Goal: Task Accomplishment & Management: Manage account settings

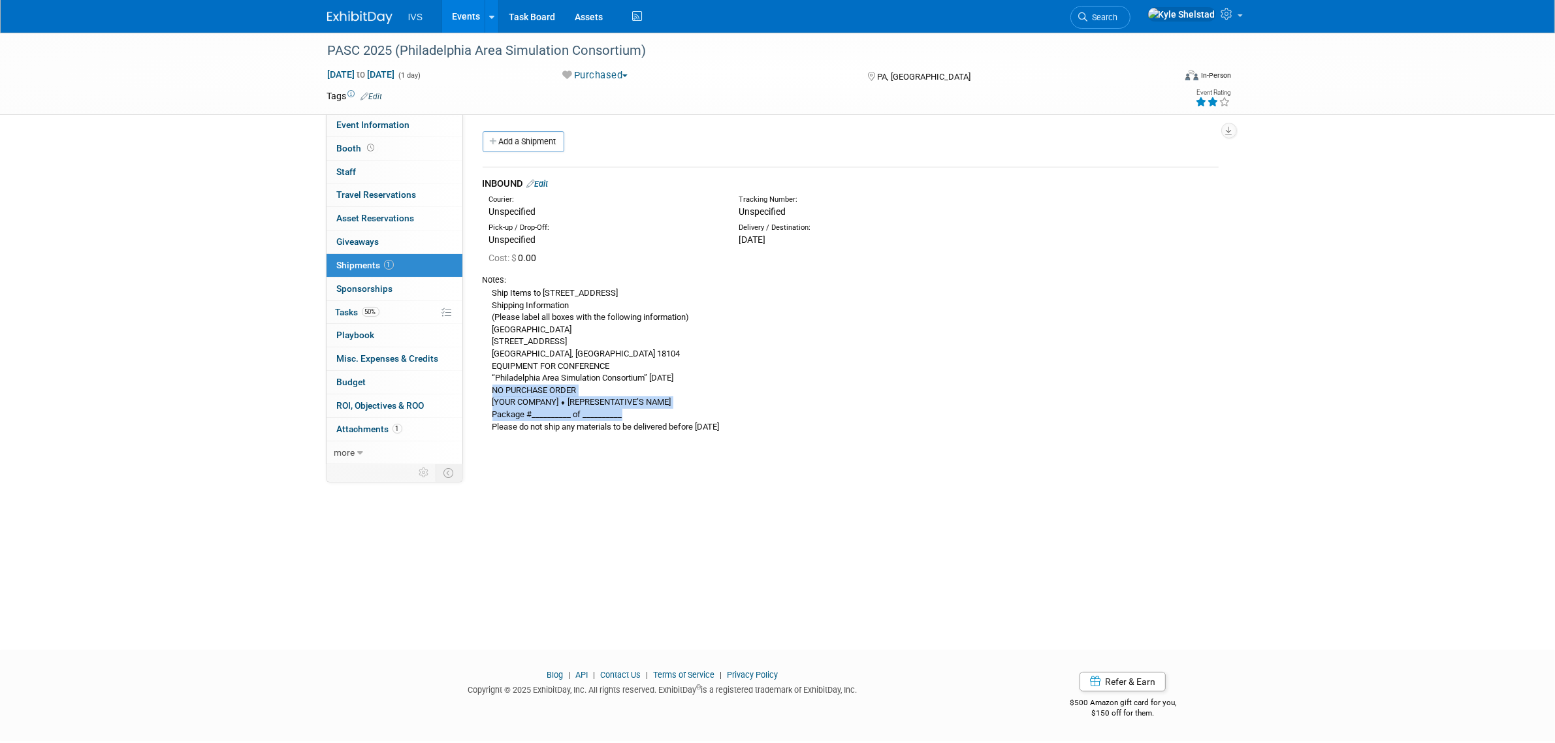
click at [471, 5] on link "Events" at bounding box center [466, 16] width 48 height 33
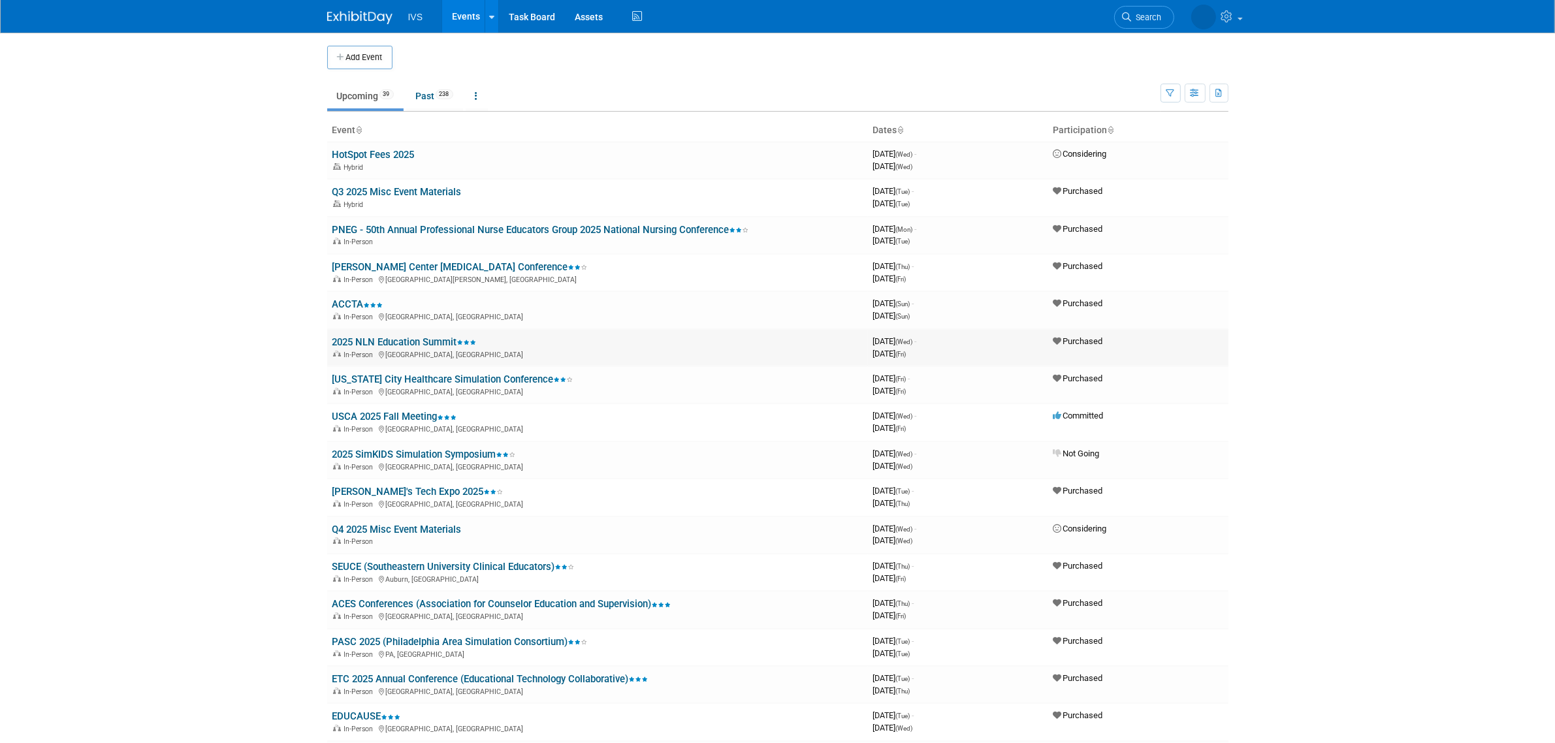
click at [408, 337] on link "2025 NLN Education Summit" at bounding box center [404, 342] width 144 height 12
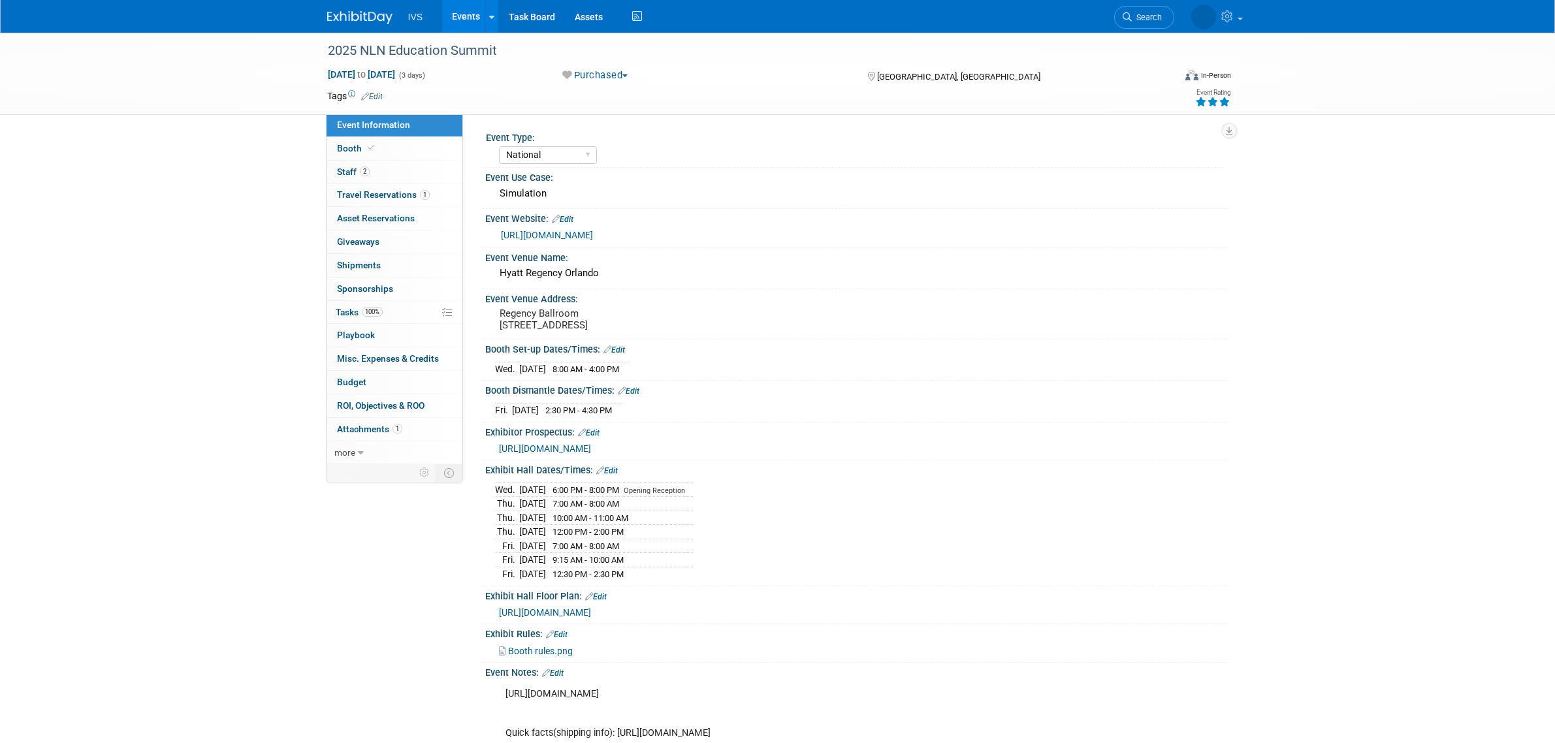
select select "National"
click at [400, 159] on link "Booth" at bounding box center [395, 148] width 136 height 23
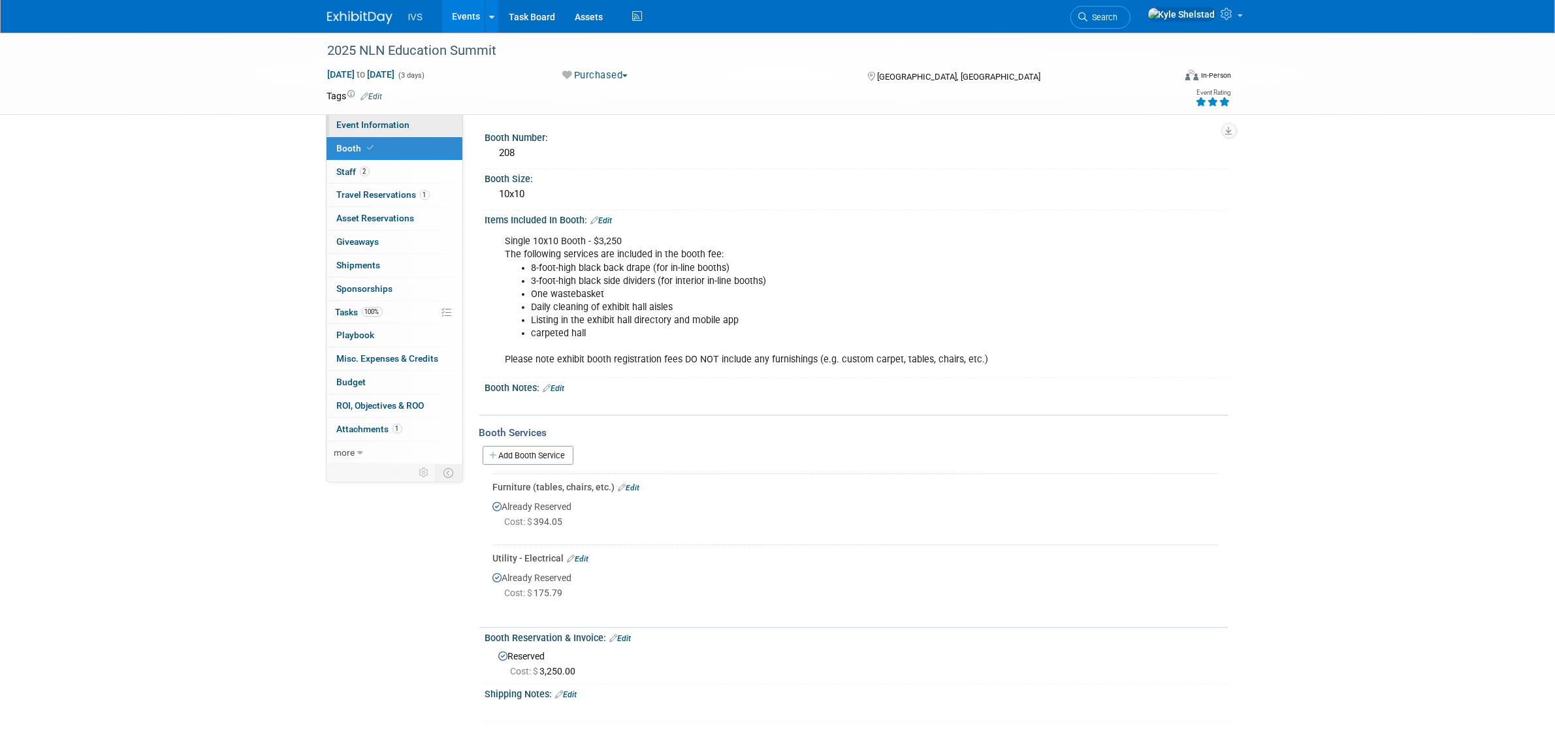
click at [391, 126] on span "Event Information" at bounding box center [373, 125] width 73 height 10
select select "National"
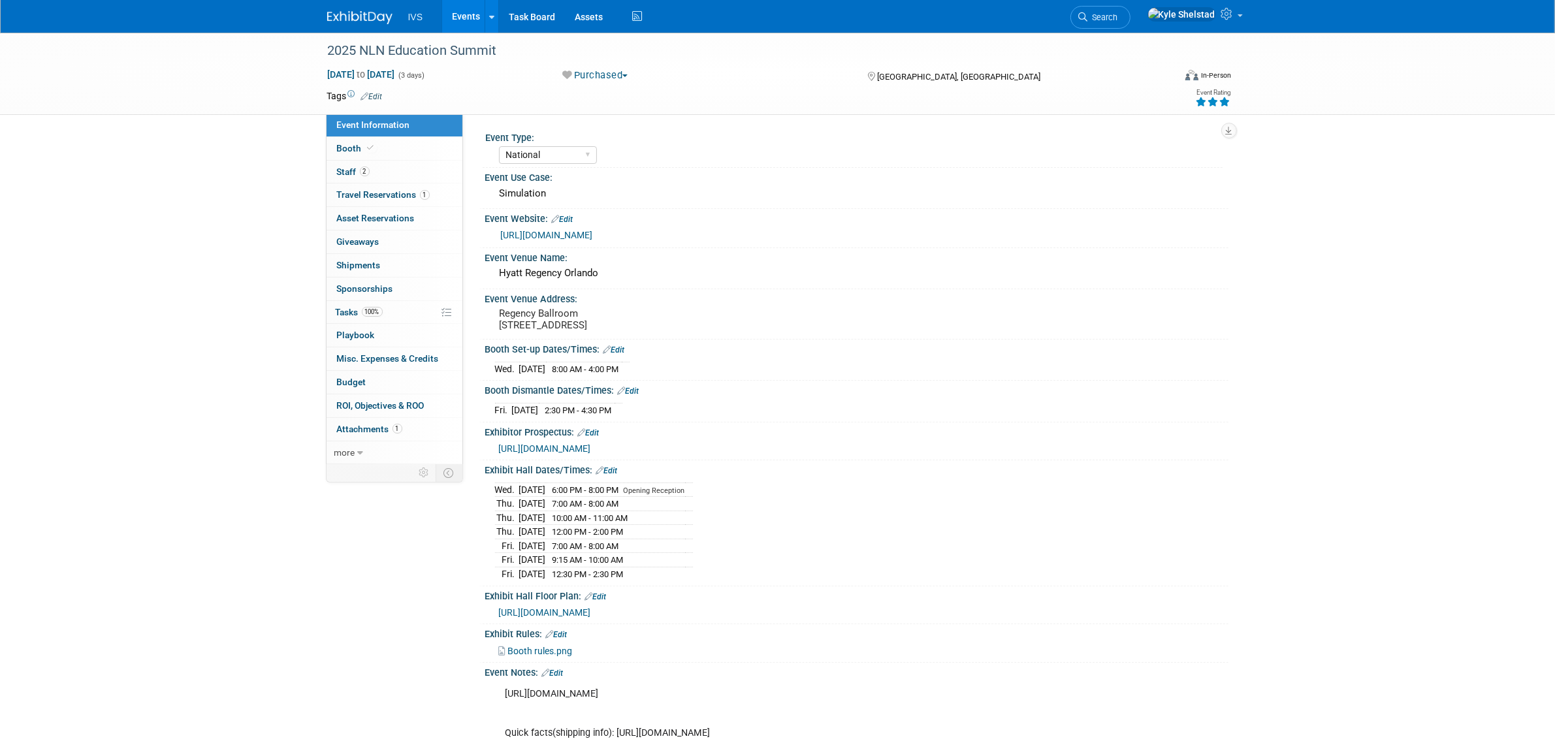
click at [591, 454] on span "https://irp.cdn-website.com/b4fee394/files/uploaded/2025_Exhibitor_Prospectus-v…" at bounding box center [545, 448] width 92 height 10
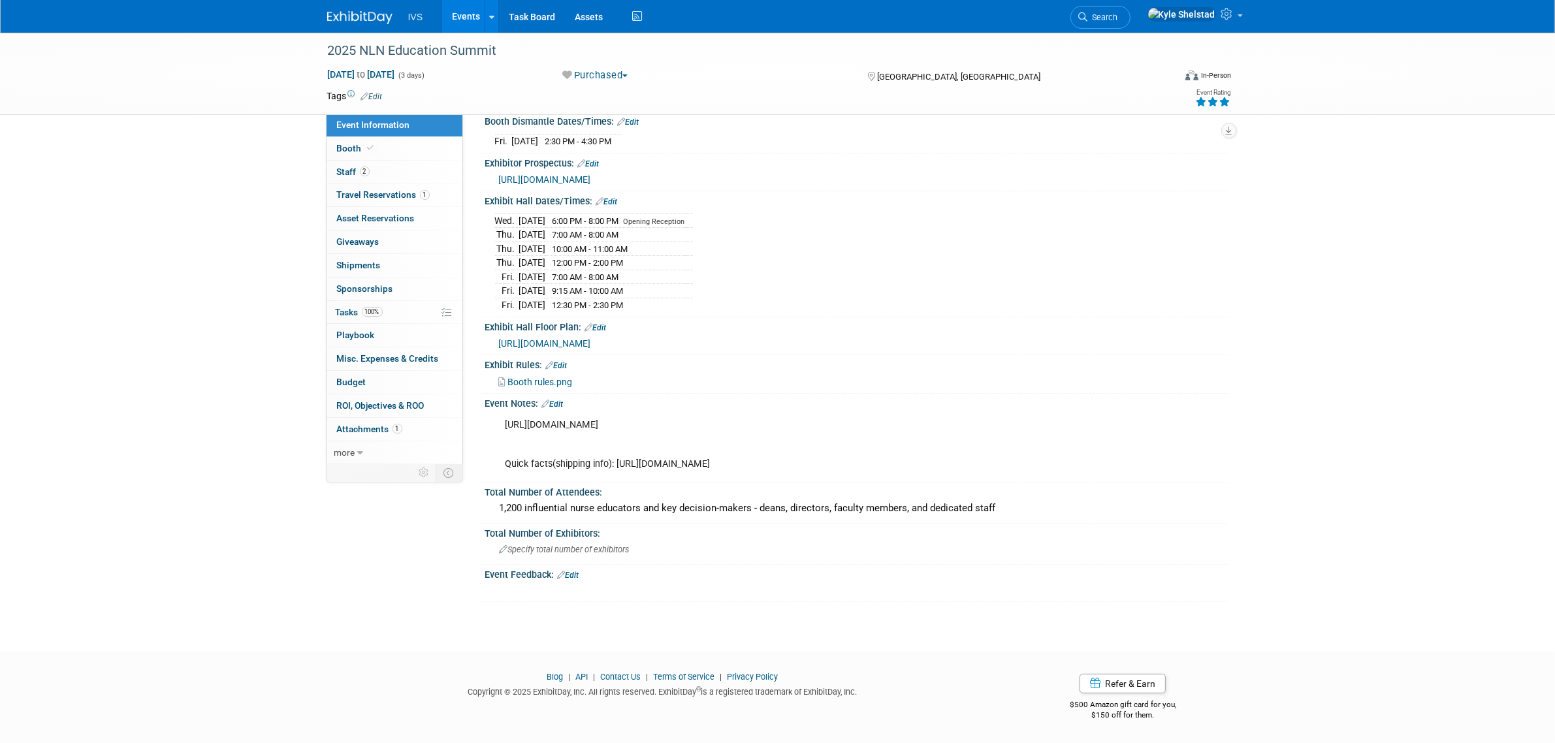
scroll to position [327, 0]
drag, startPoint x: 875, startPoint y: 419, endPoint x: 491, endPoint y: 381, distance: 385.9
click at [491, 409] on div "https://www.freemanco.com/store/show/landing?showID=537224&ShowID=532959&utm_ca…" at bounding box center [856, 444] width 743 height 70
copy div "https://www.freemanco.com/store/show/landing?showID=537224&ShowID=532959&utm_ca…"
click at [400, 259] on link "0 Shipments 0" at bounding box center [395, 265] width 136 height 23
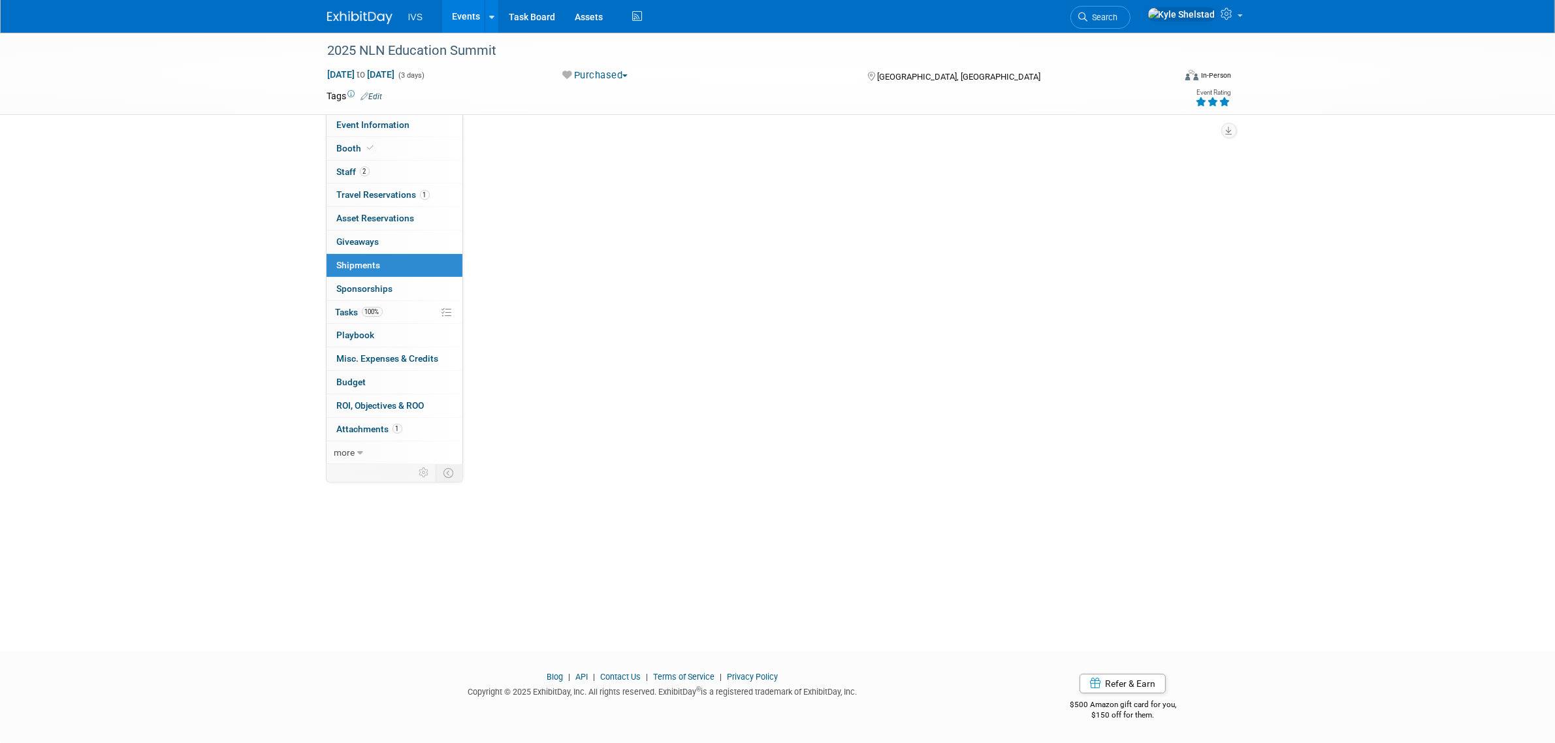
scroll to position [0, 0]
click at [526, 135] on link "Add a Shipment" at bounding box center [524, 141] width 82 height 21
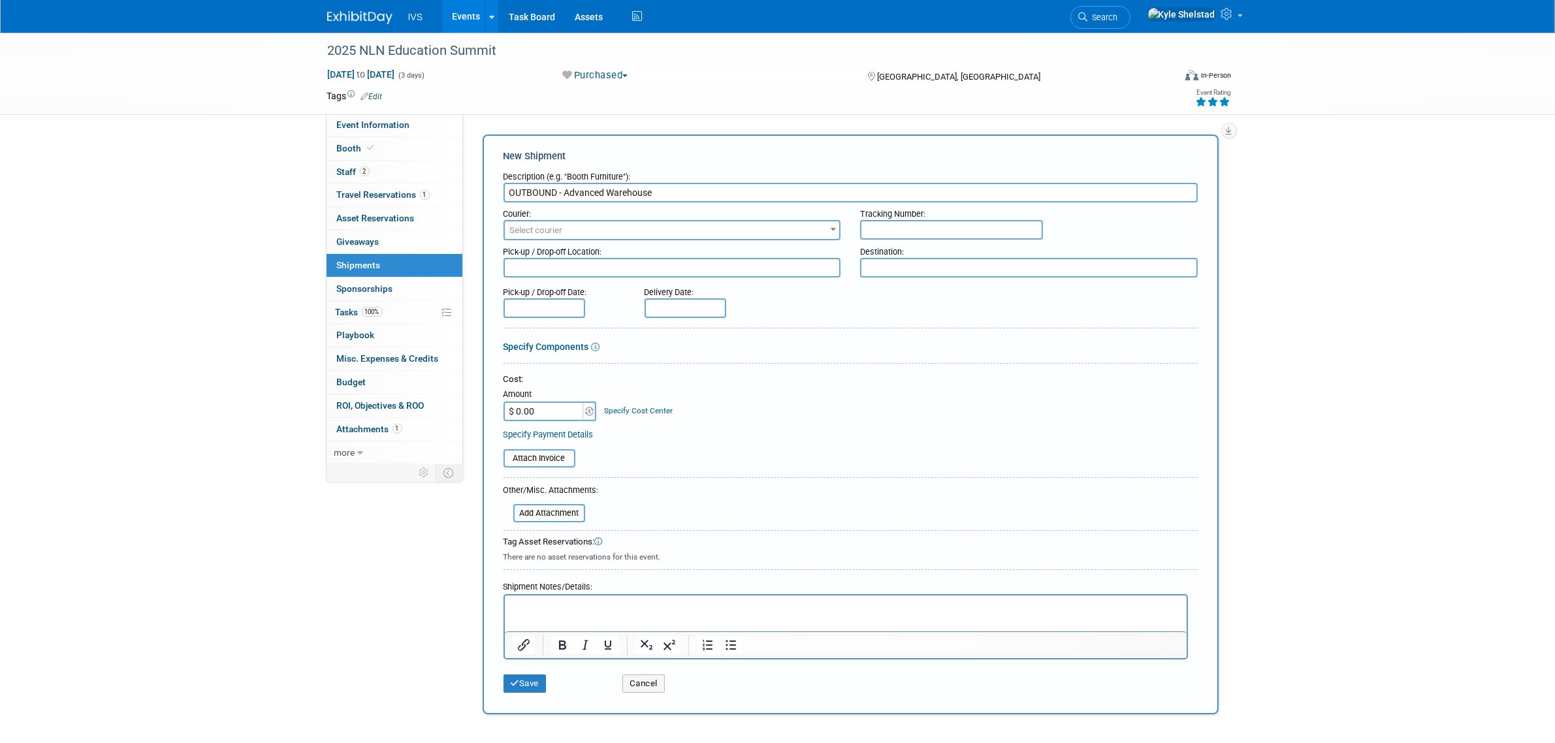
type input "OUTBOUND - Advanced Warehouse"
click at [903, 272] on textarea at bounding box center [1029, 268] width 338 height 20
paste textarea "NLN Education Summit 2025 10088 General Dr C/O Freeman Orlando, FL 32824, USA"
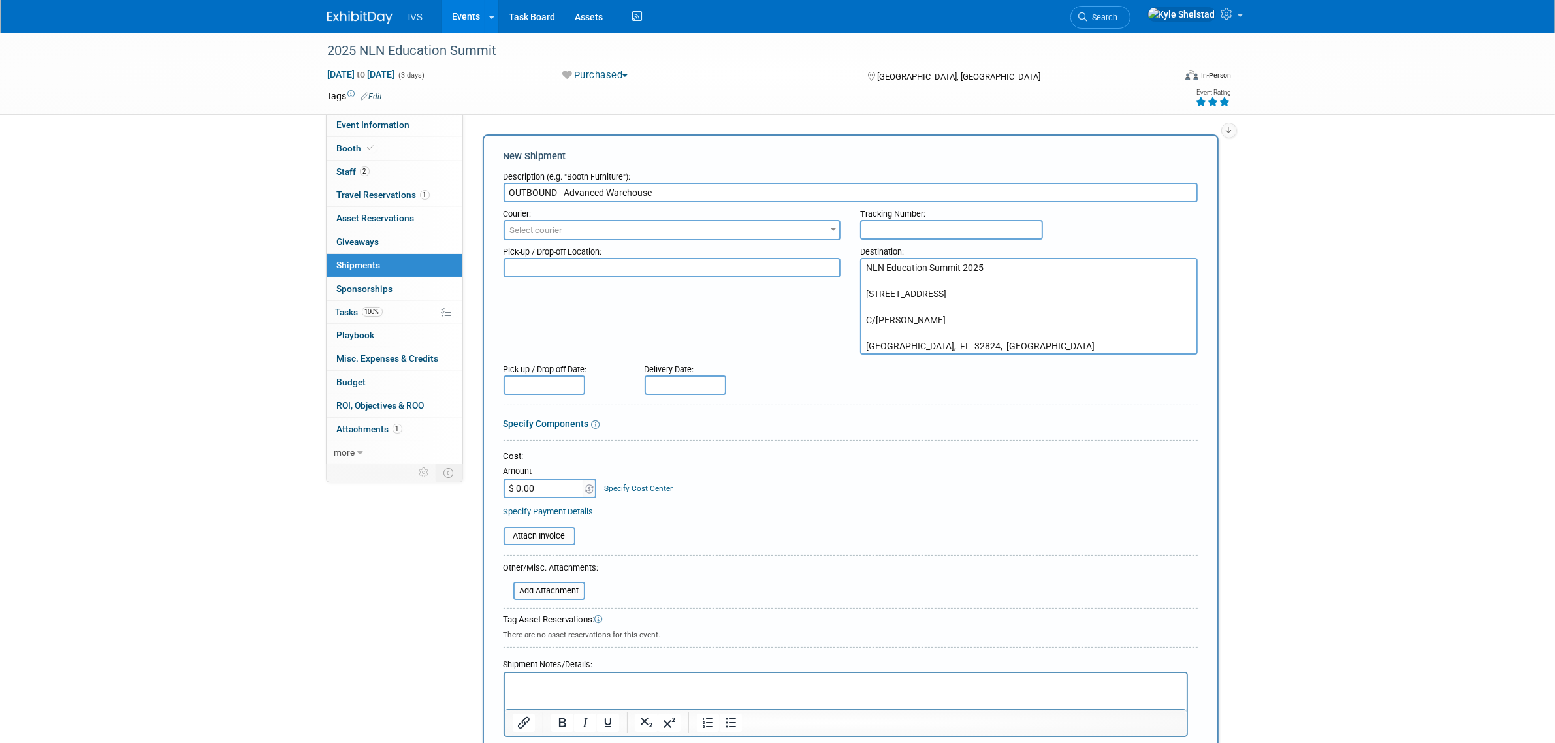
click at [910, 274] on textarea "NLN Education Summit 2025 10088 General Dr C/O Freeman Orlando, FL 32824, USA" at bounding box center [1029, 306] width 338 height 97
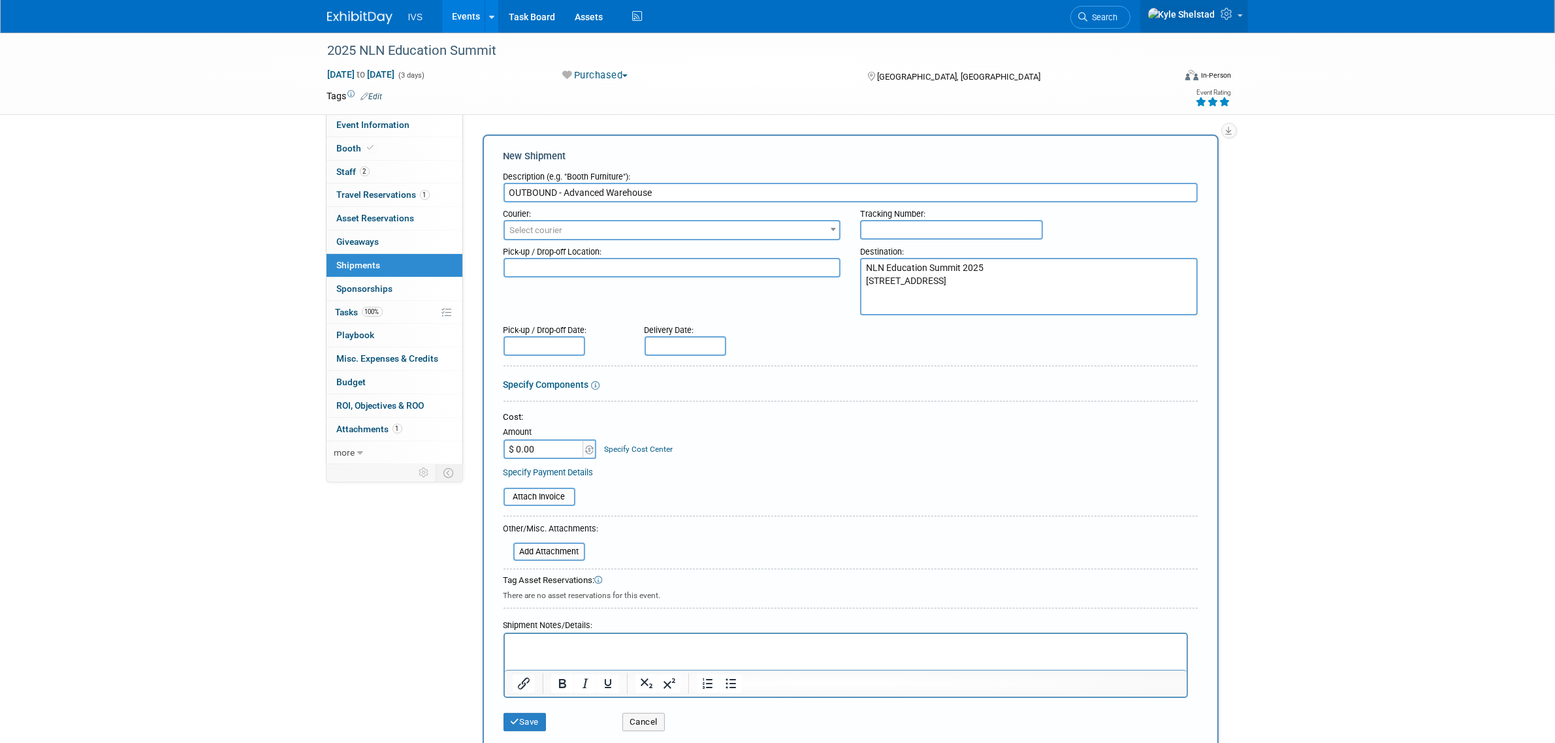
type textarea "NLN Education Summit 2025 10088 General Dr C/O Freeman Orlando, FL 32824, USA"
click at [551, 553] on input "file" at bounding box center [505, 552] width 155 height 16
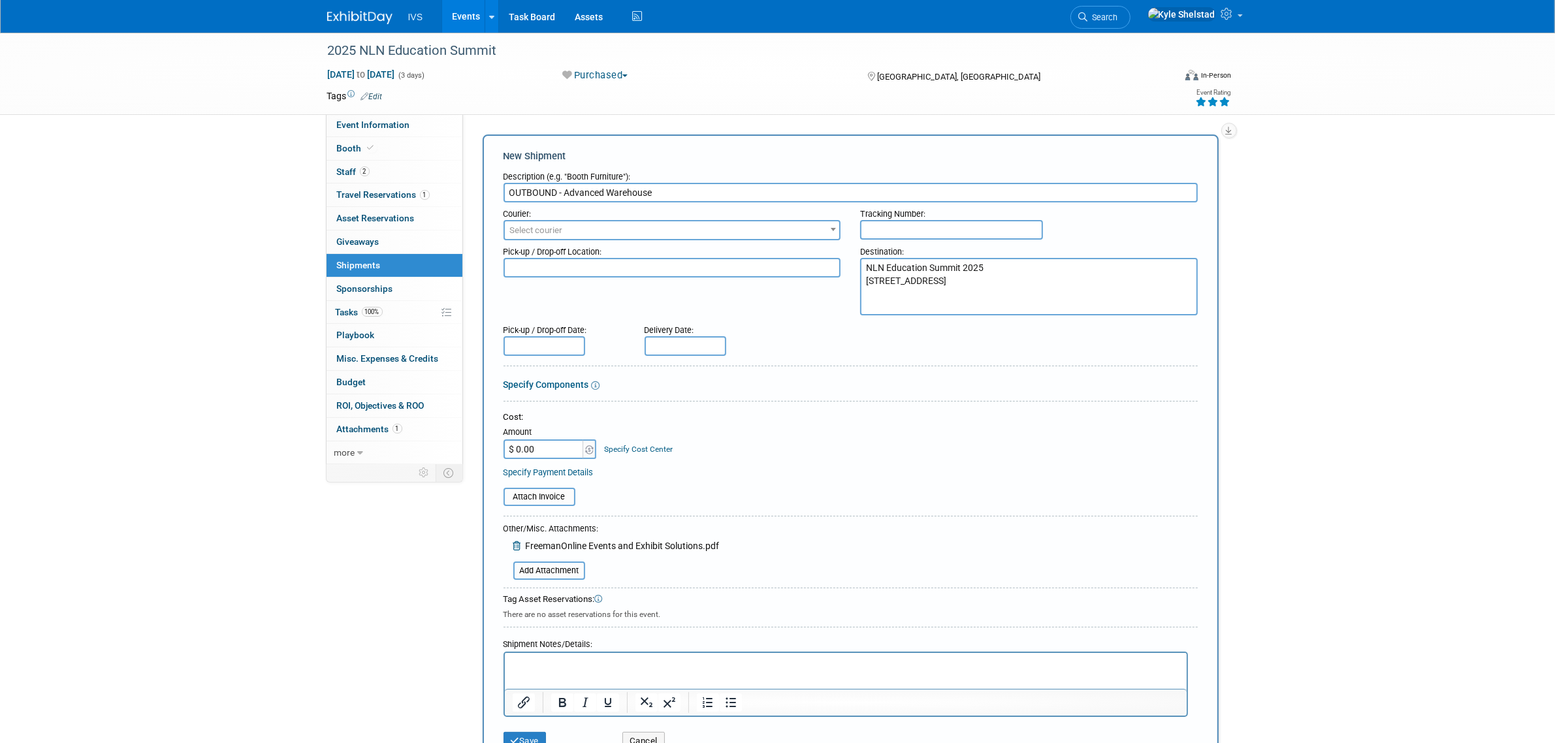
click at [658, 669] on p "Rich Text Area. Press ALT-0 for help." at bounding box center [845, 664] width 667 height 13
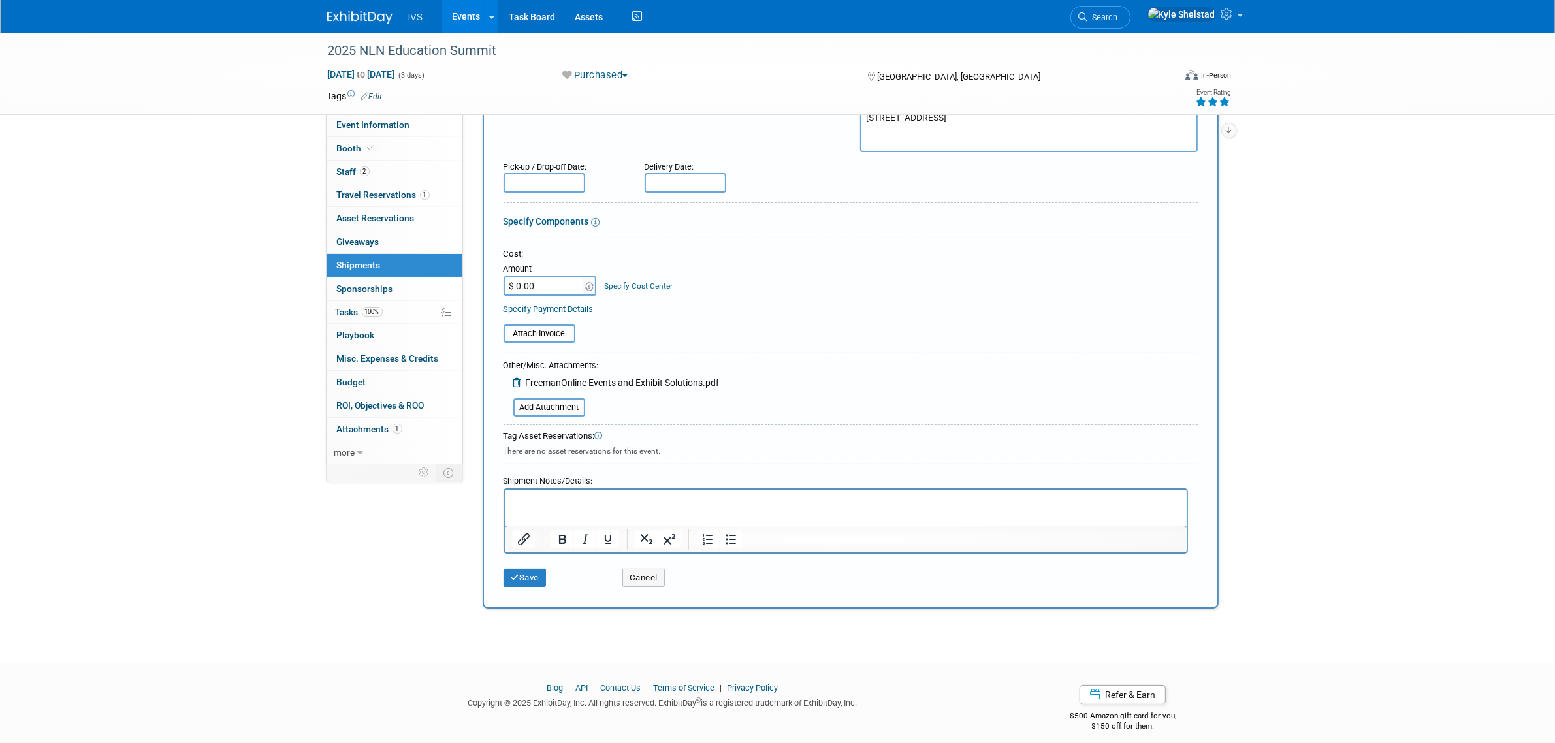
scroll to position [108, 0]
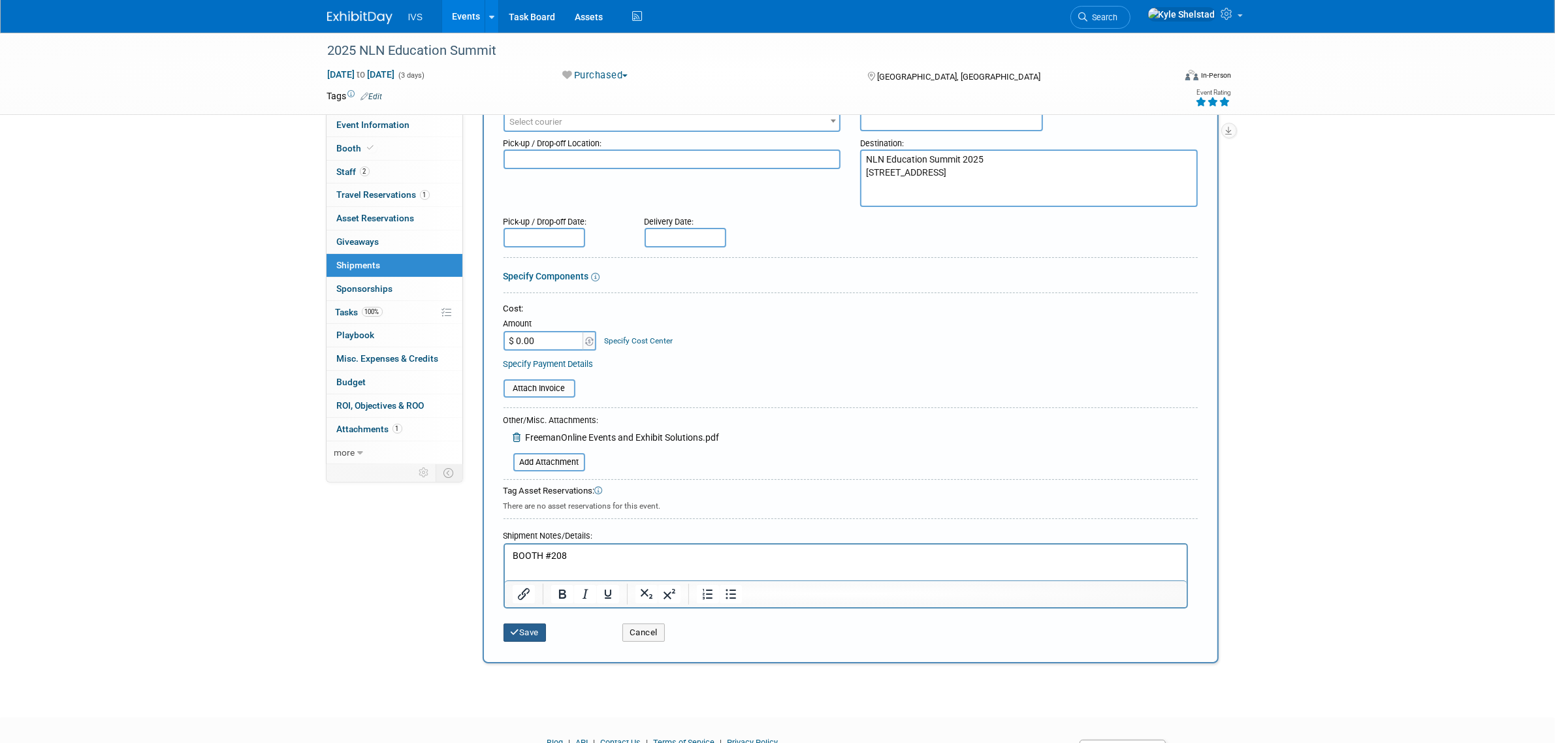
click at [533, 632] on button "Save" at bounding box center [525, 633] width 43 height 18
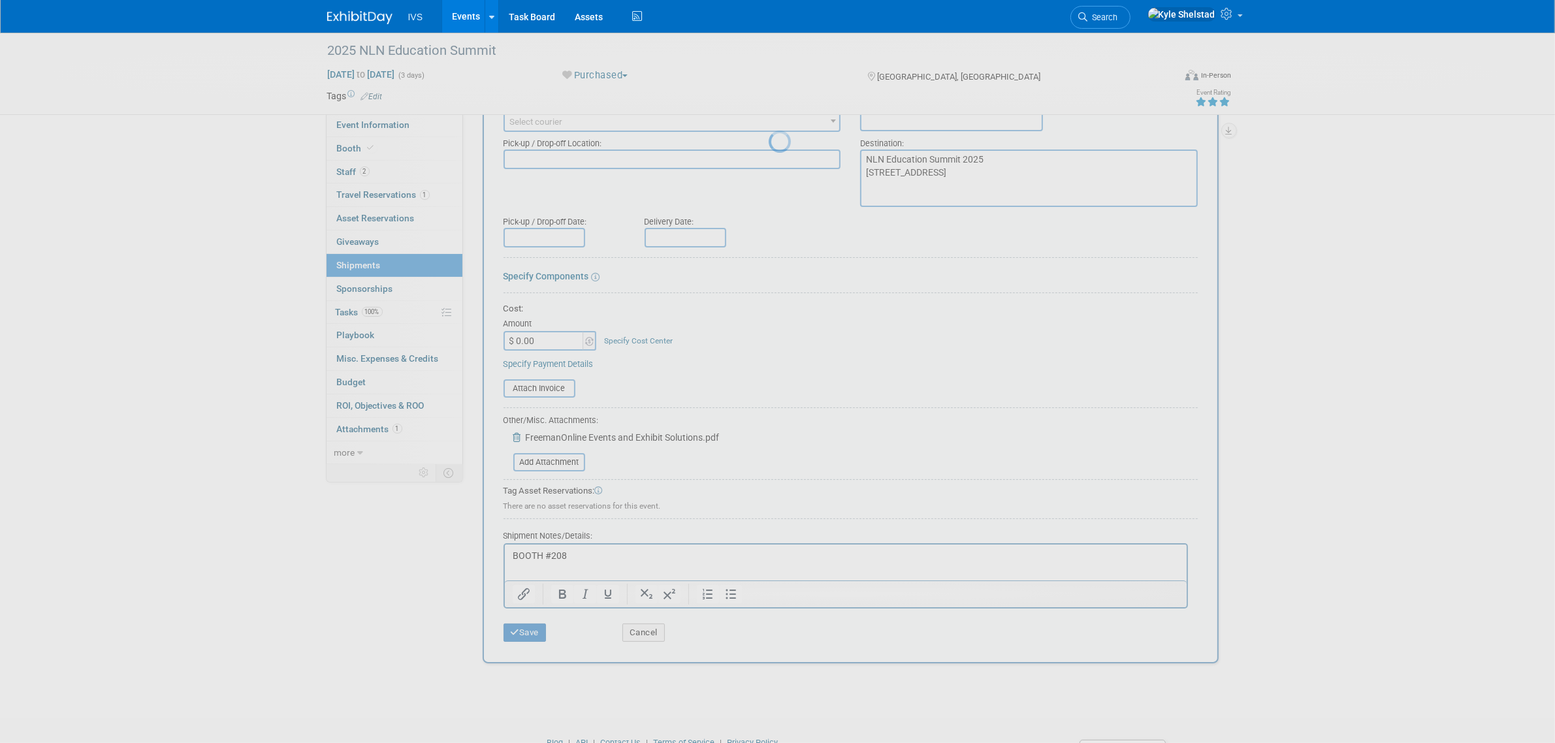
scroll to position [0, 0]
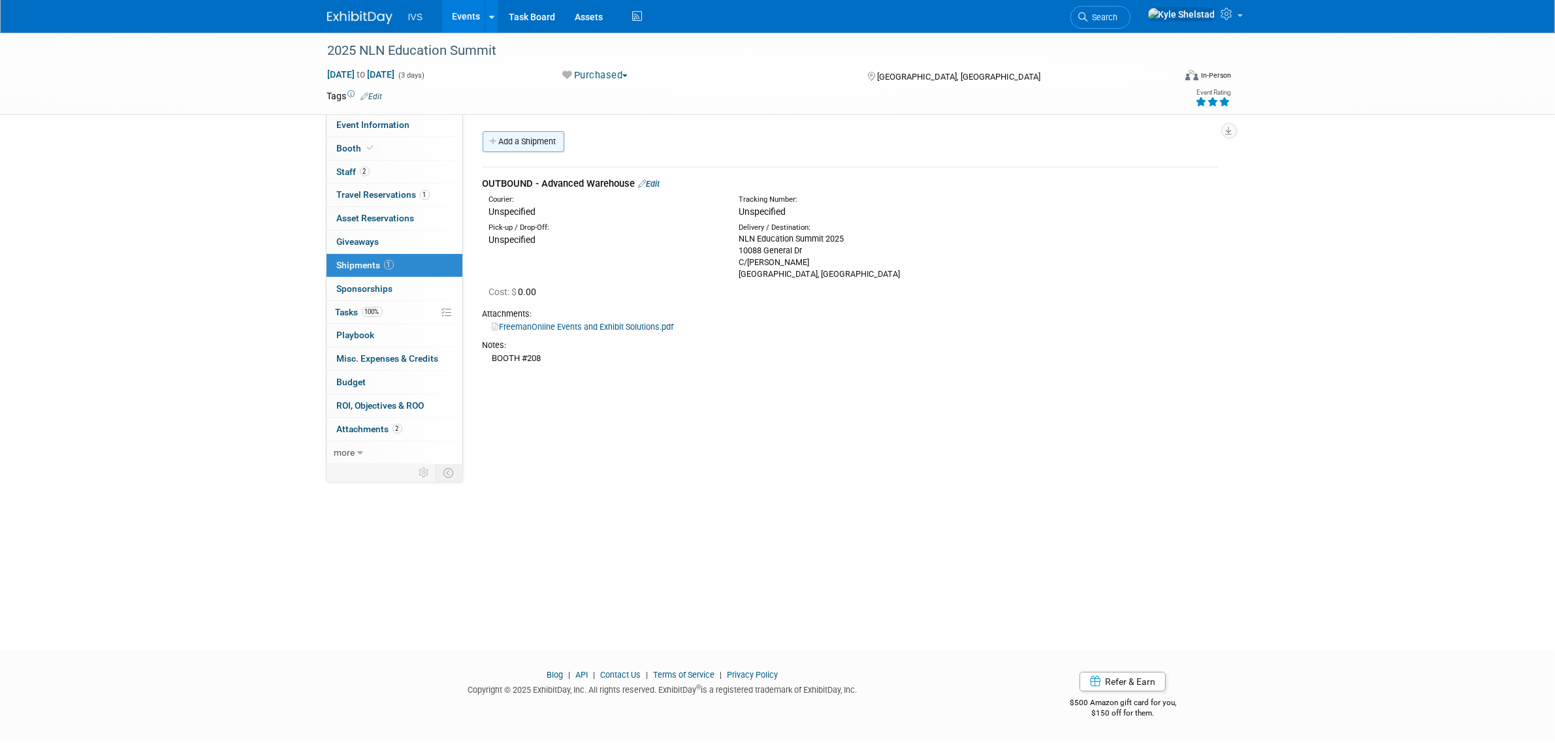
click at [533, 138] on link "Add a Shipment" at bounding box center [524, 141] width 82 height 21
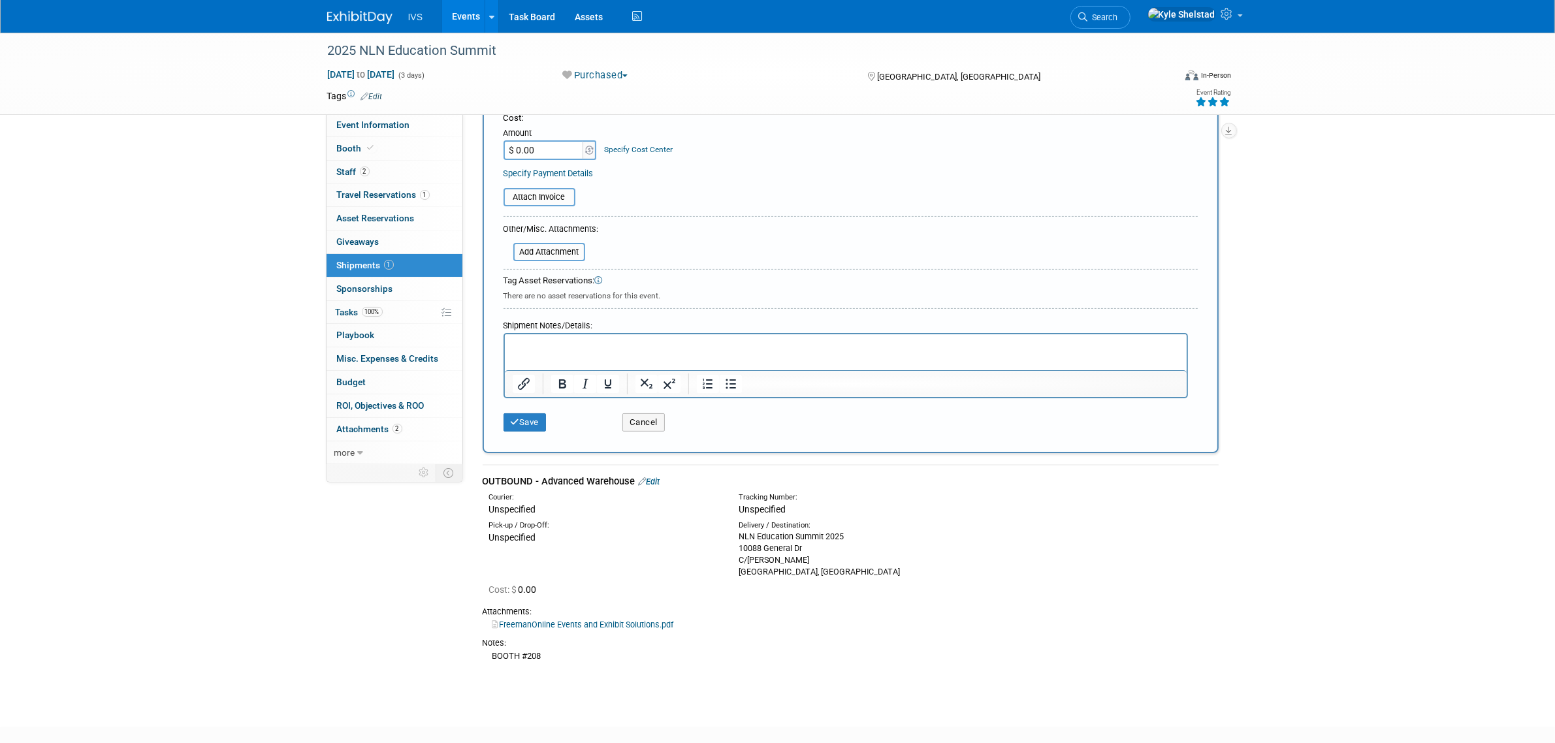
scroll to position [272, 0]
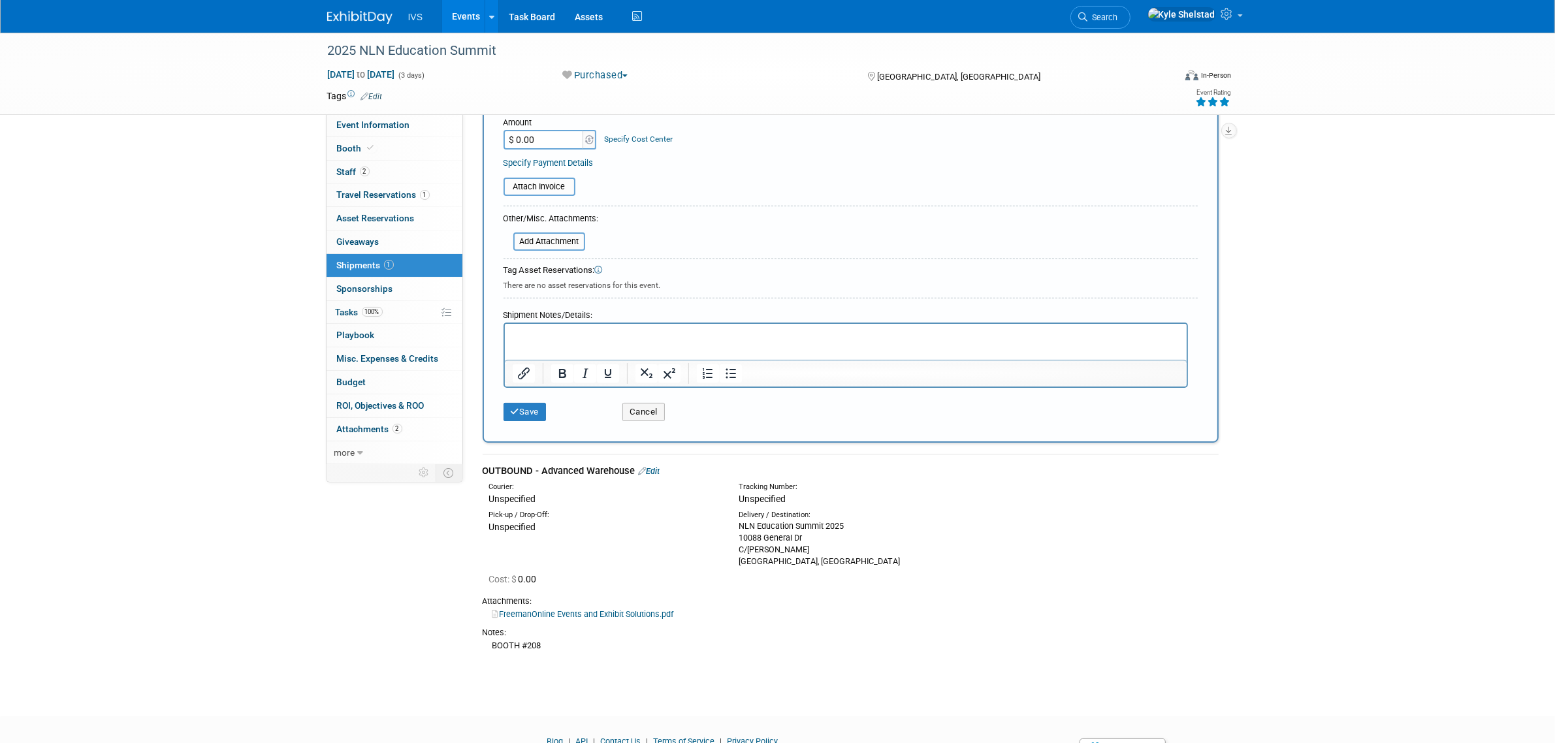
click at [654, 468] on link "Edit" at bounding box center [650, 471] width 22 height 10
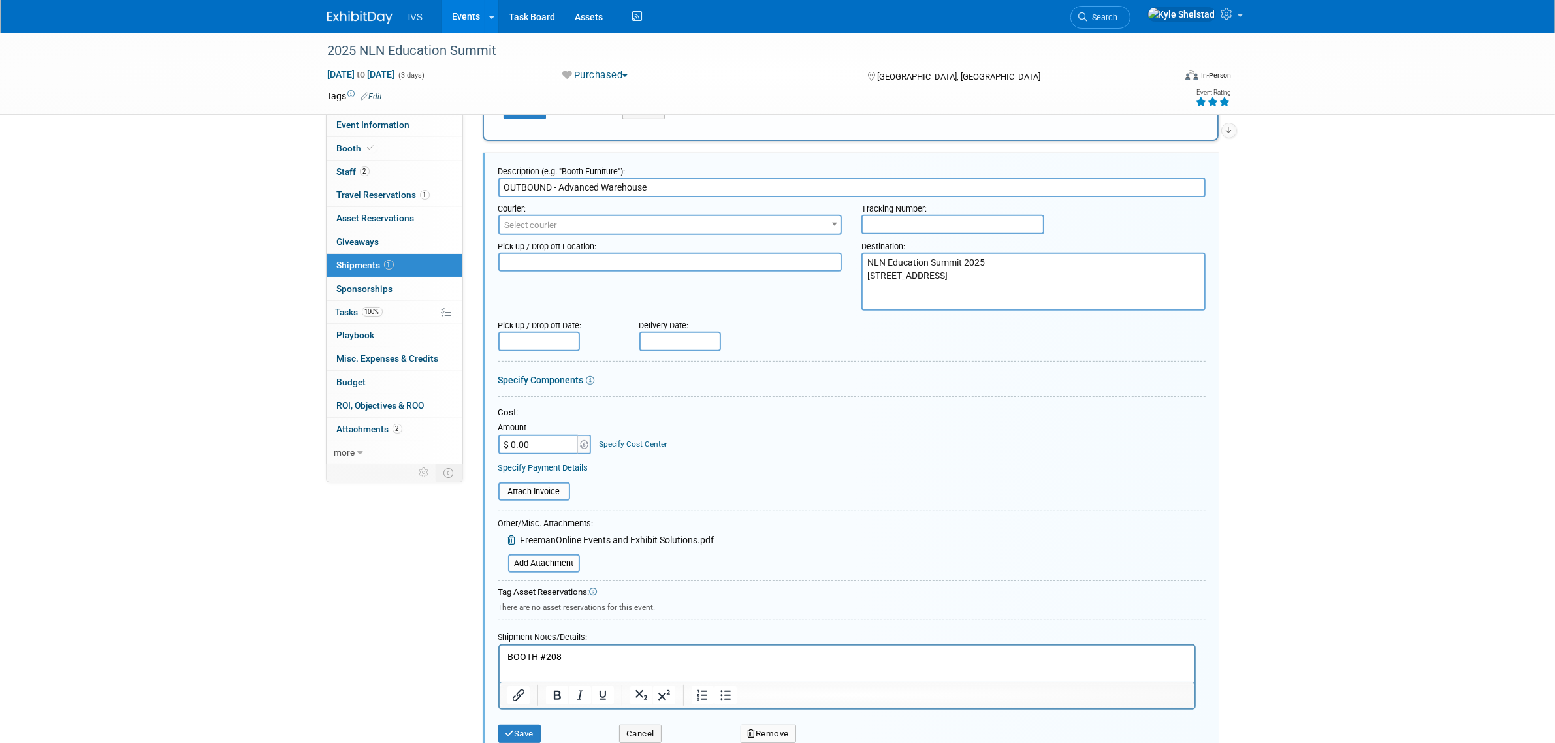
scroll to position [0, 0]
click at [695, 340] on input "text" at bounding box center [680, 342] width 82 height 20
click at [795, 402] on span "5" at bounding box center [796, 401] width 25 height 25
type input "Sep 5, 2025"
click at [510, 732] on button "Save" at bounding box center [519, 734] width 43 height 18
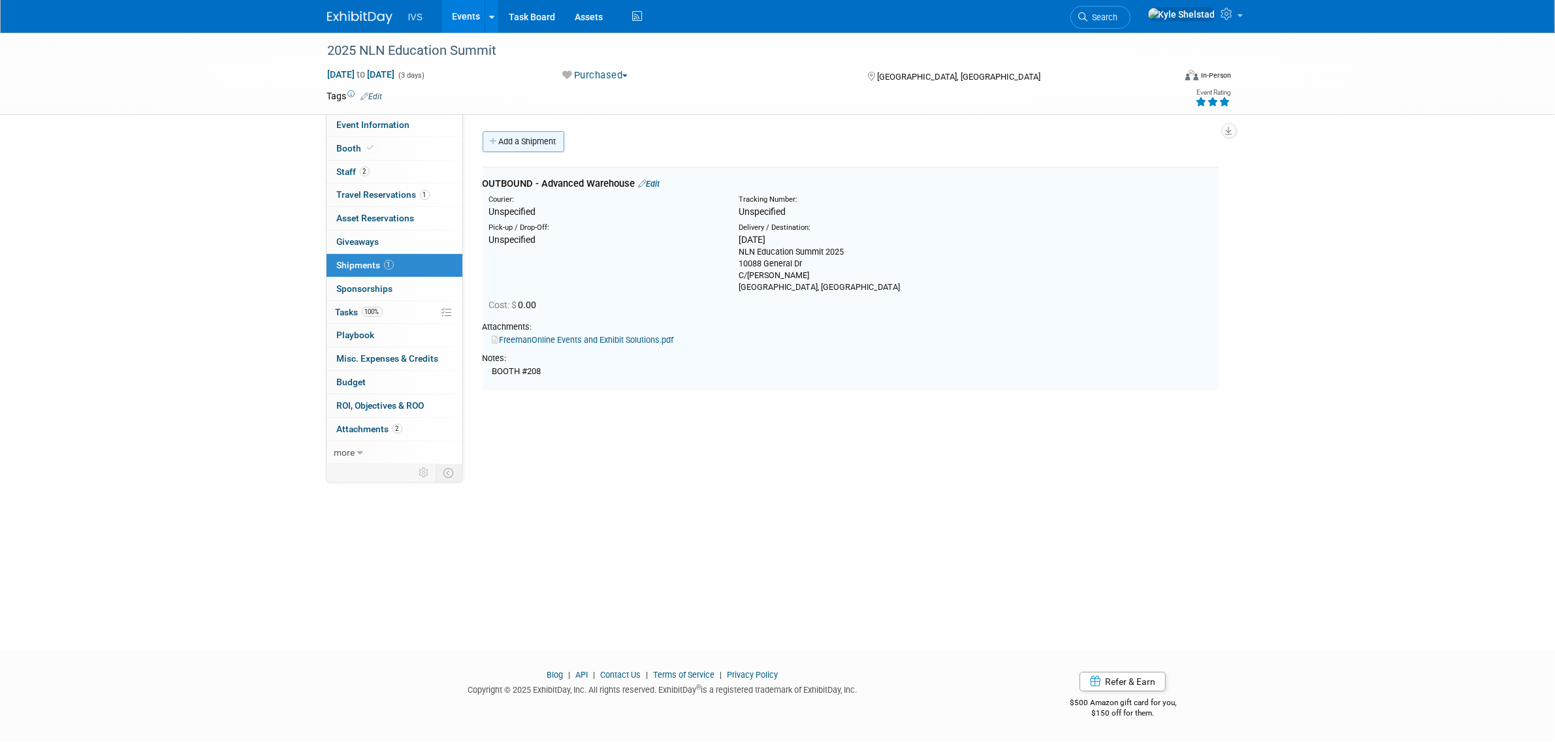
click at [539, 142] on link "Add a Shipment" at bounding box center [524, 141] width 82 height 21
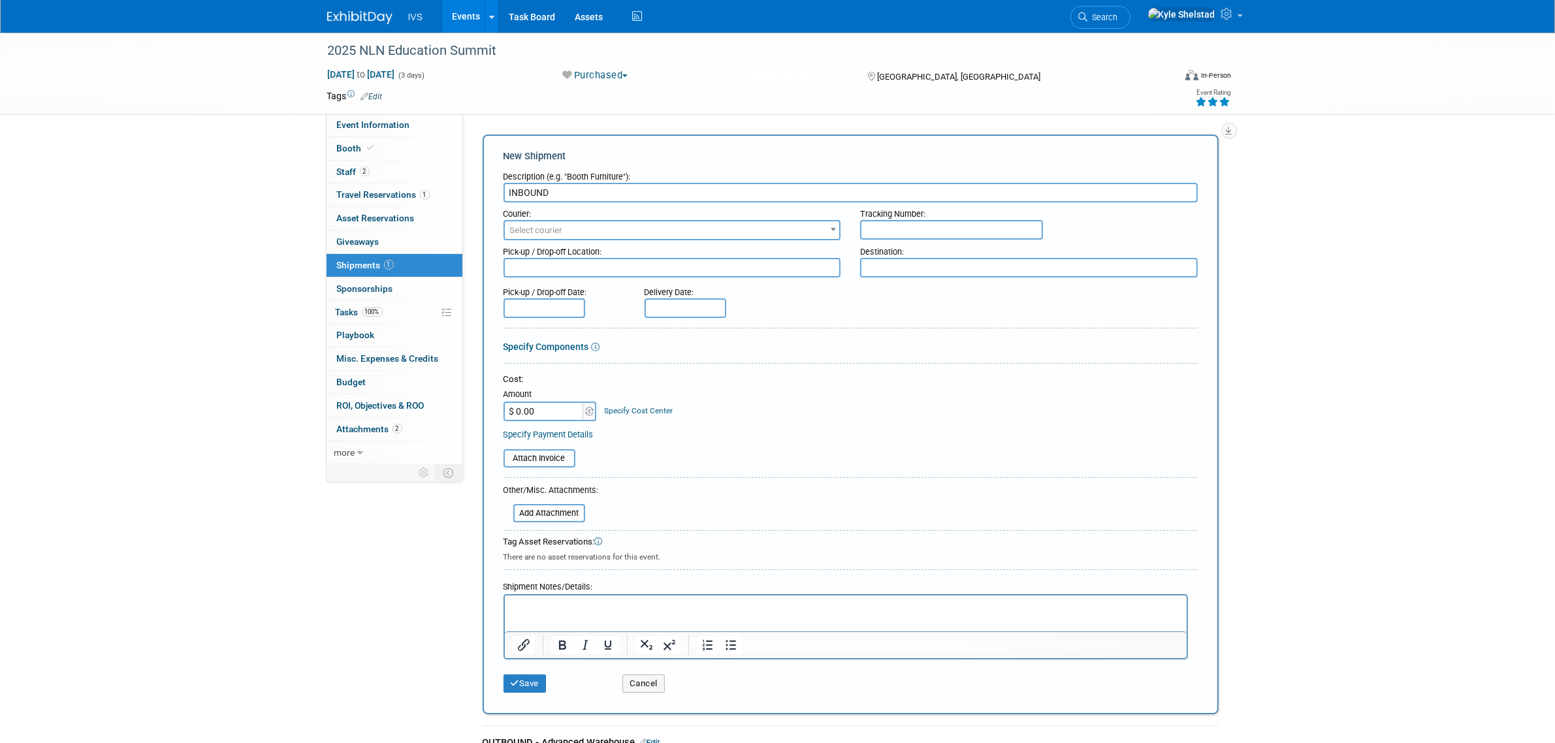
type input "INBOUND"
click at [756, 263] on textarea at bounding box center [673, 268] width 338 height 20
paste textarea "Hyatt Regency Orlando 9801 International Dr C/O Freeman Orlando, FL 32819, USA"
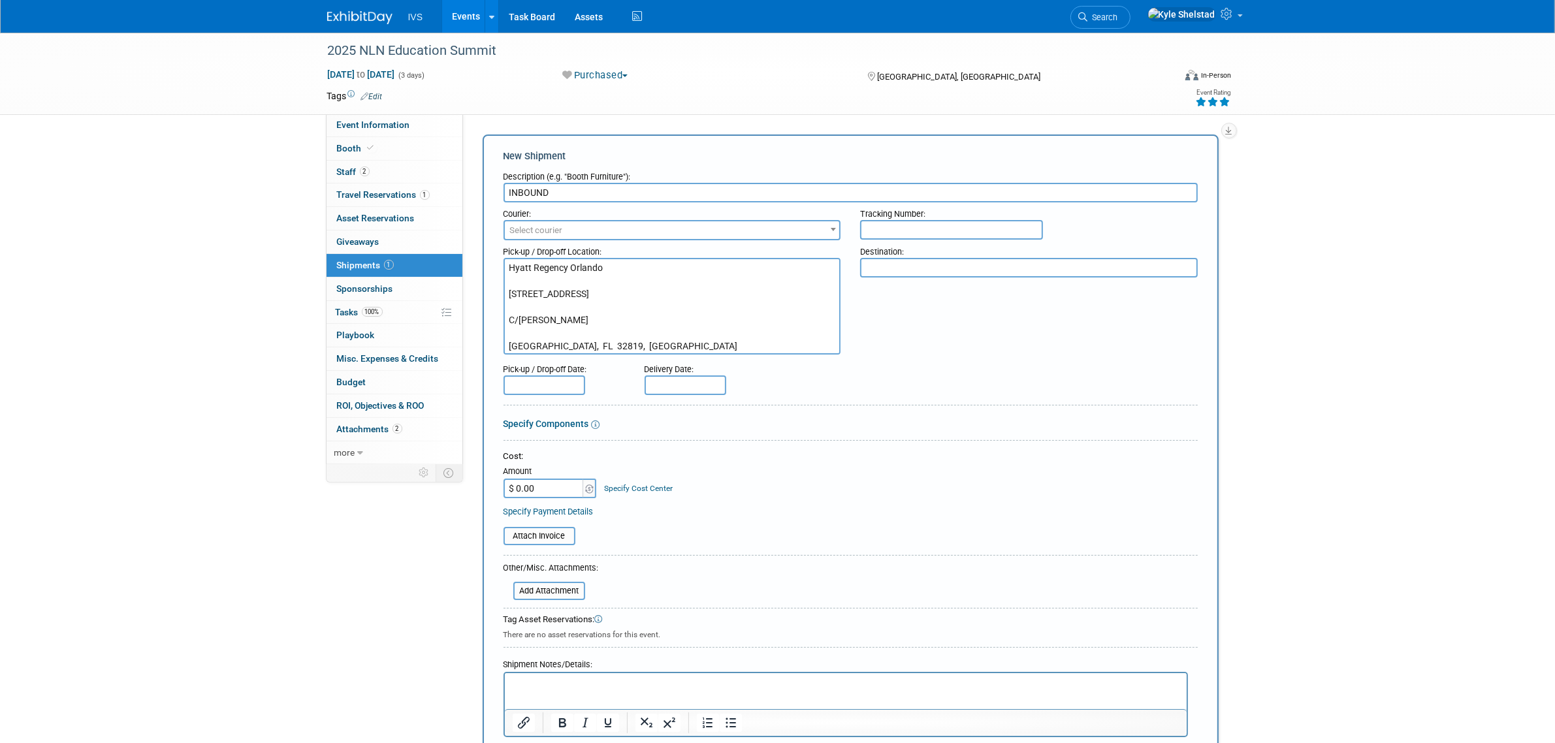
click at [564, 279] on textarea "Hyatt Regency Orlando 9801 International Dr C/O Freeman Orlando, FL 32819, USA" at bounding box center [673, 306] width 338 height 97
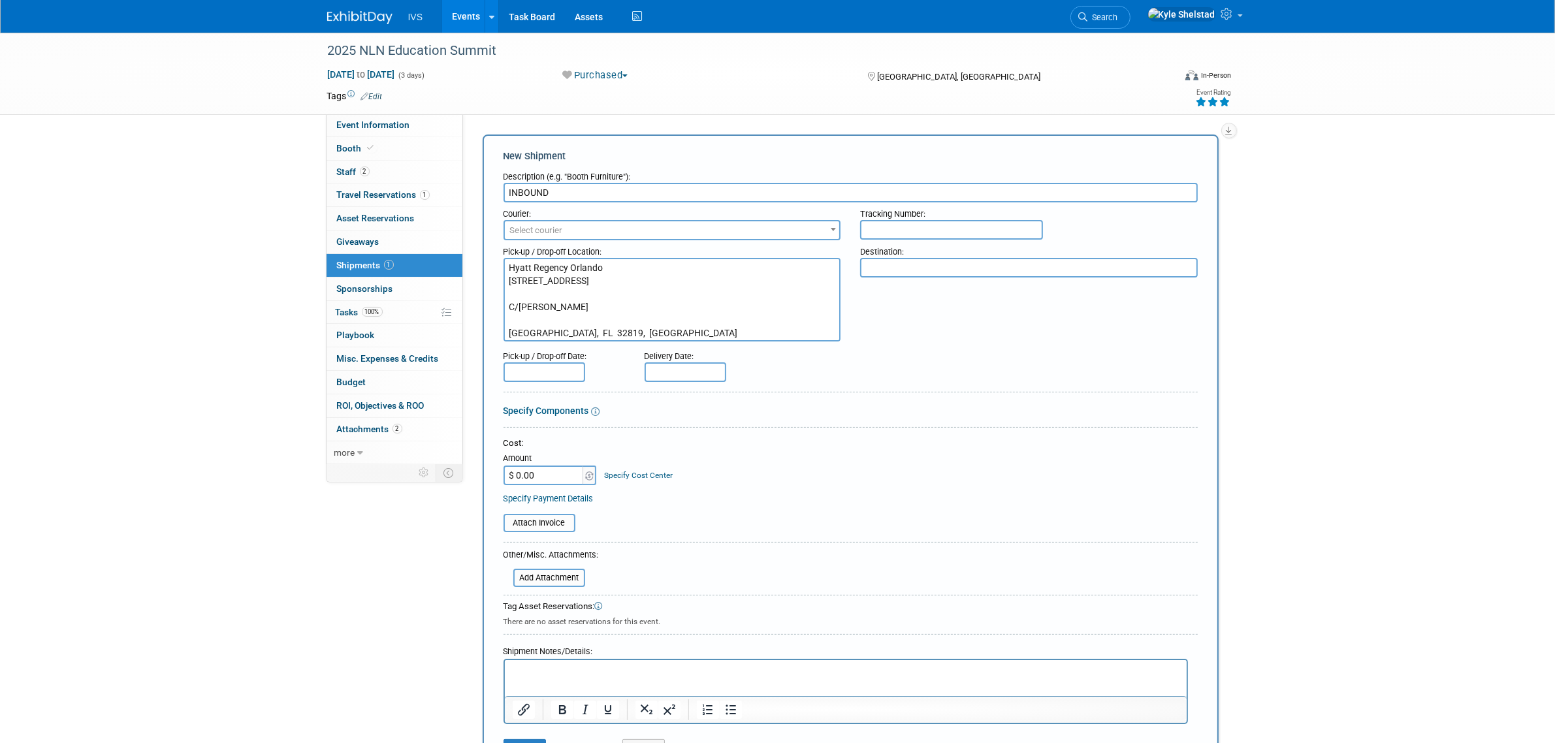
click at [542, 289] on textarea "Hyatt Regency Orlando 9801 International Dr C/O Freeman Orlando, FL 32819, USA" at bounding box center [673, 300] width 338 height 84
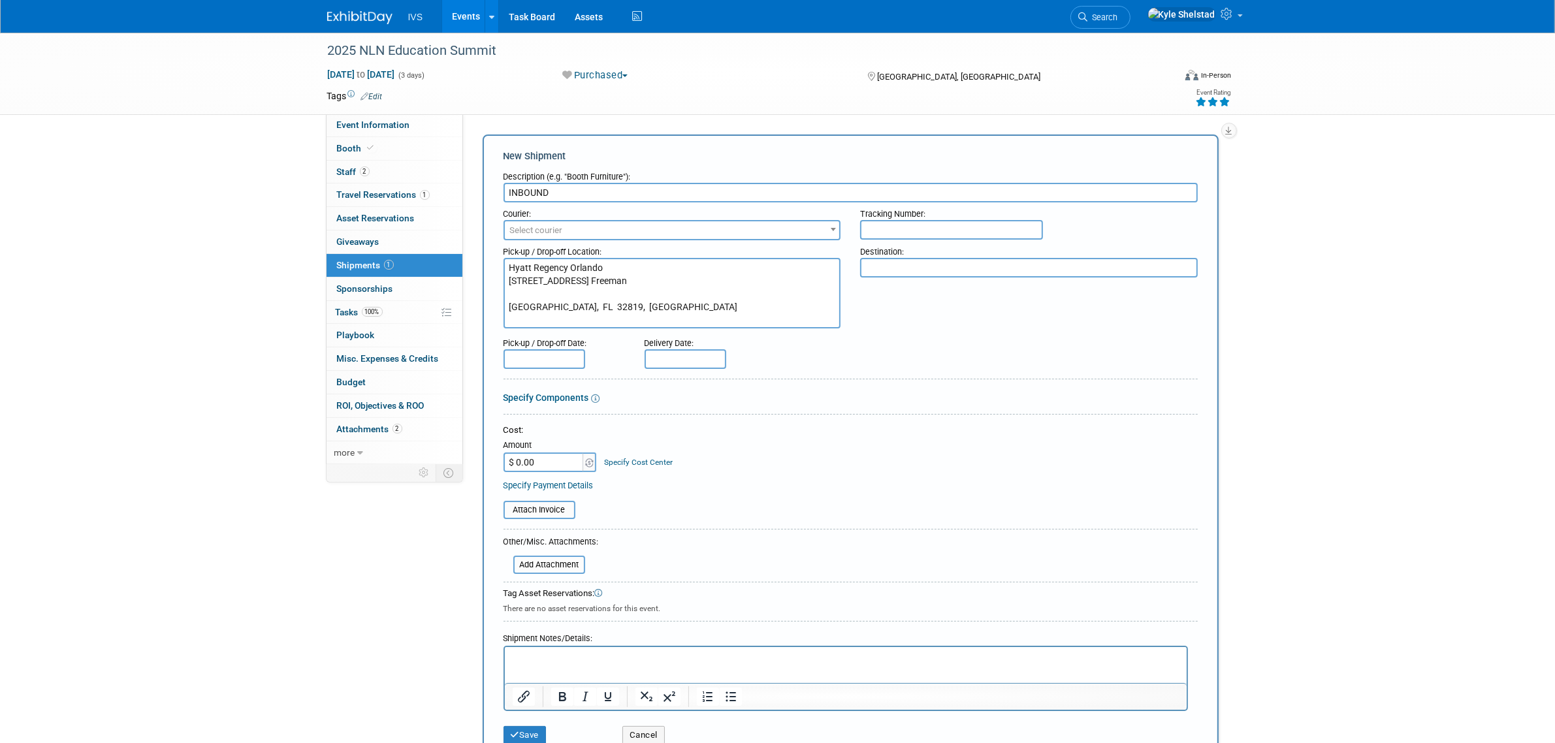
click at [539, 302] on textarea "Hyatt Regency Orlando 9801 International Dr C/O Freeman Orlando, FL 32819, USA" at bounding box center [673, 293] width 338 height 71
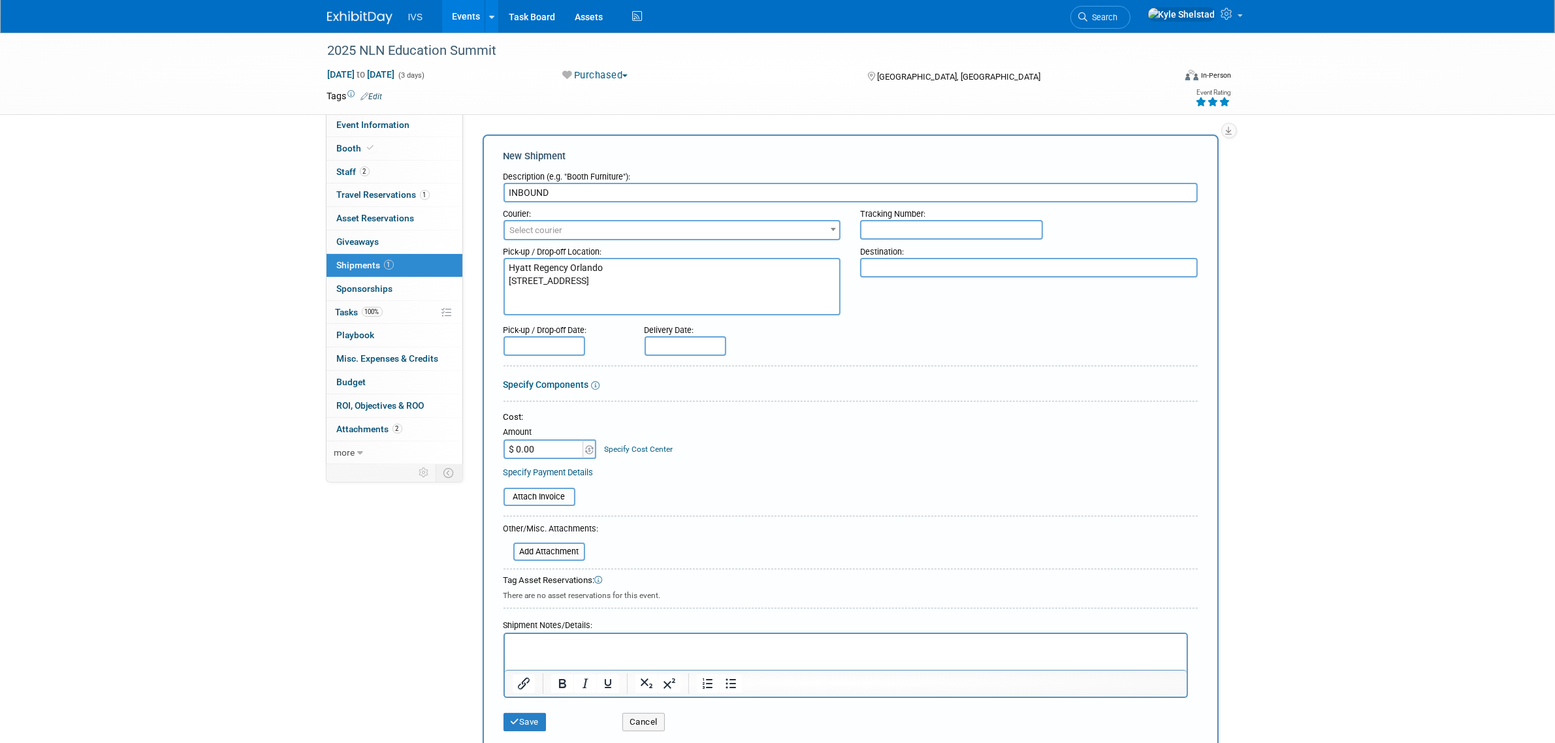
type textarea "Hyatt Regency Orlando 9801 International Dr C/O Freeman Orlando, FL 32819, USA"
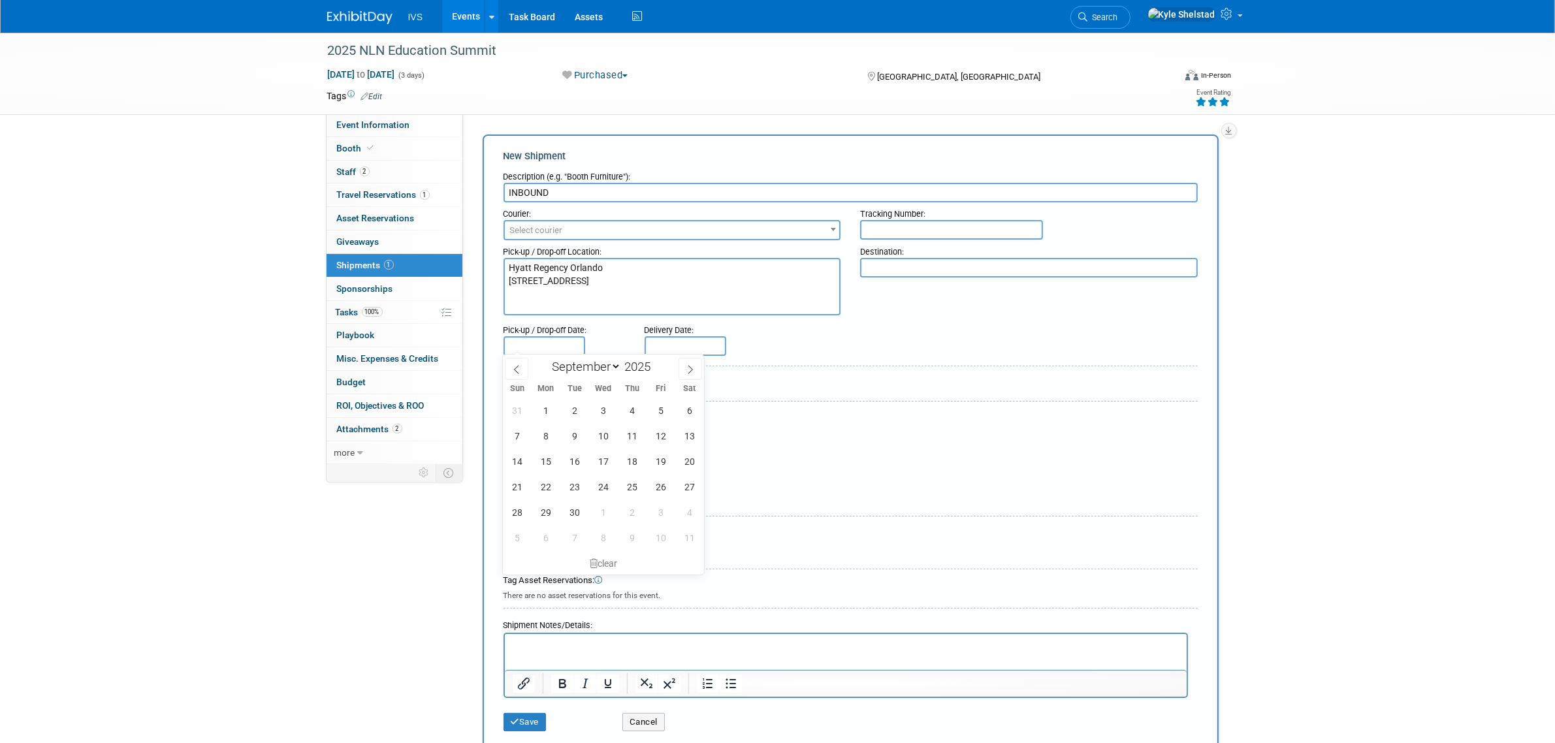
click at [540, 347] on input "text" at bounding box center [545, 346] width 82 height 20
click at [657, 465] on span "19" at bounding box center [660, 461] width 25 height 25
type input "Sep 19, 2025"
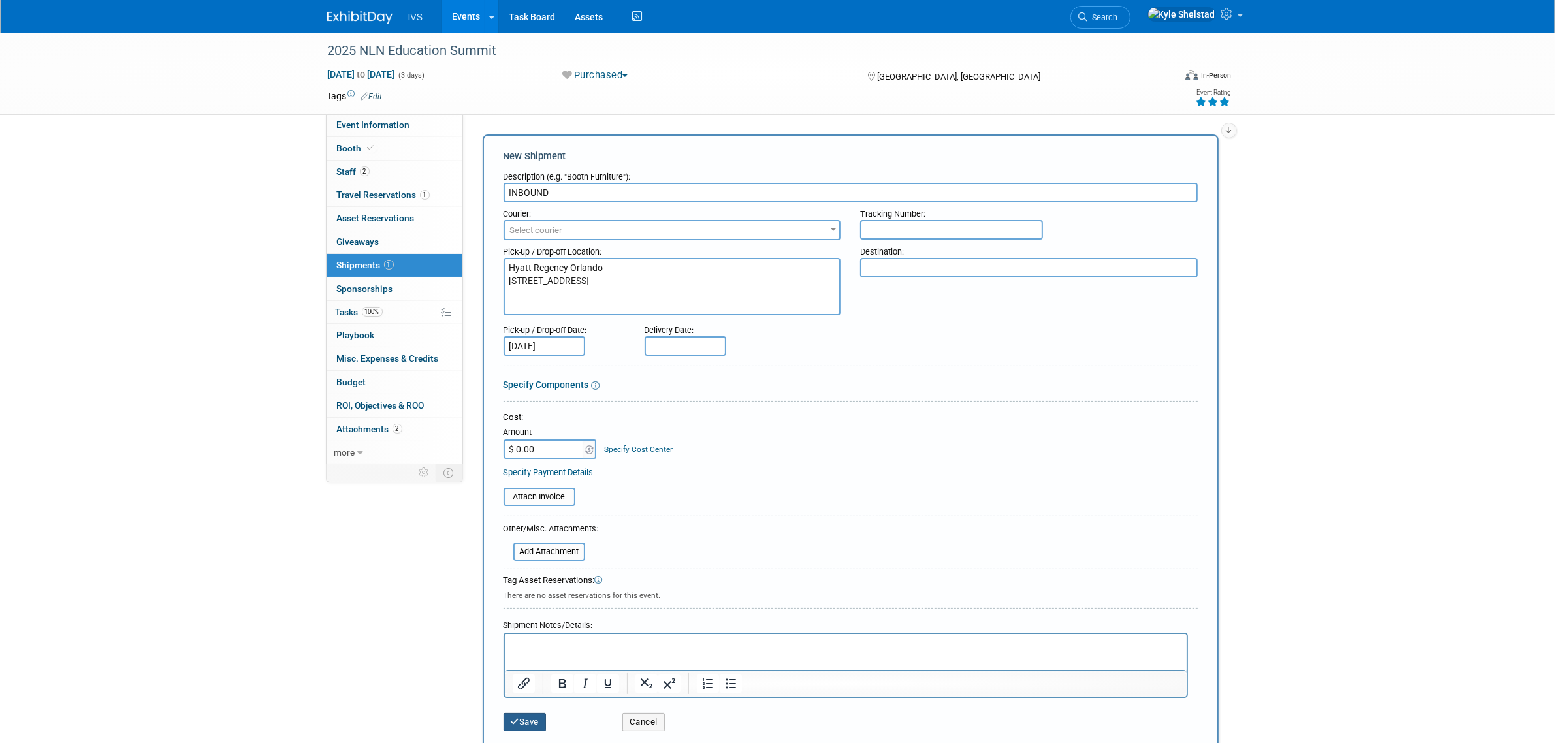
click at [537, 718] on button "Save" at bounding box center [525, 722] width 43 height 18
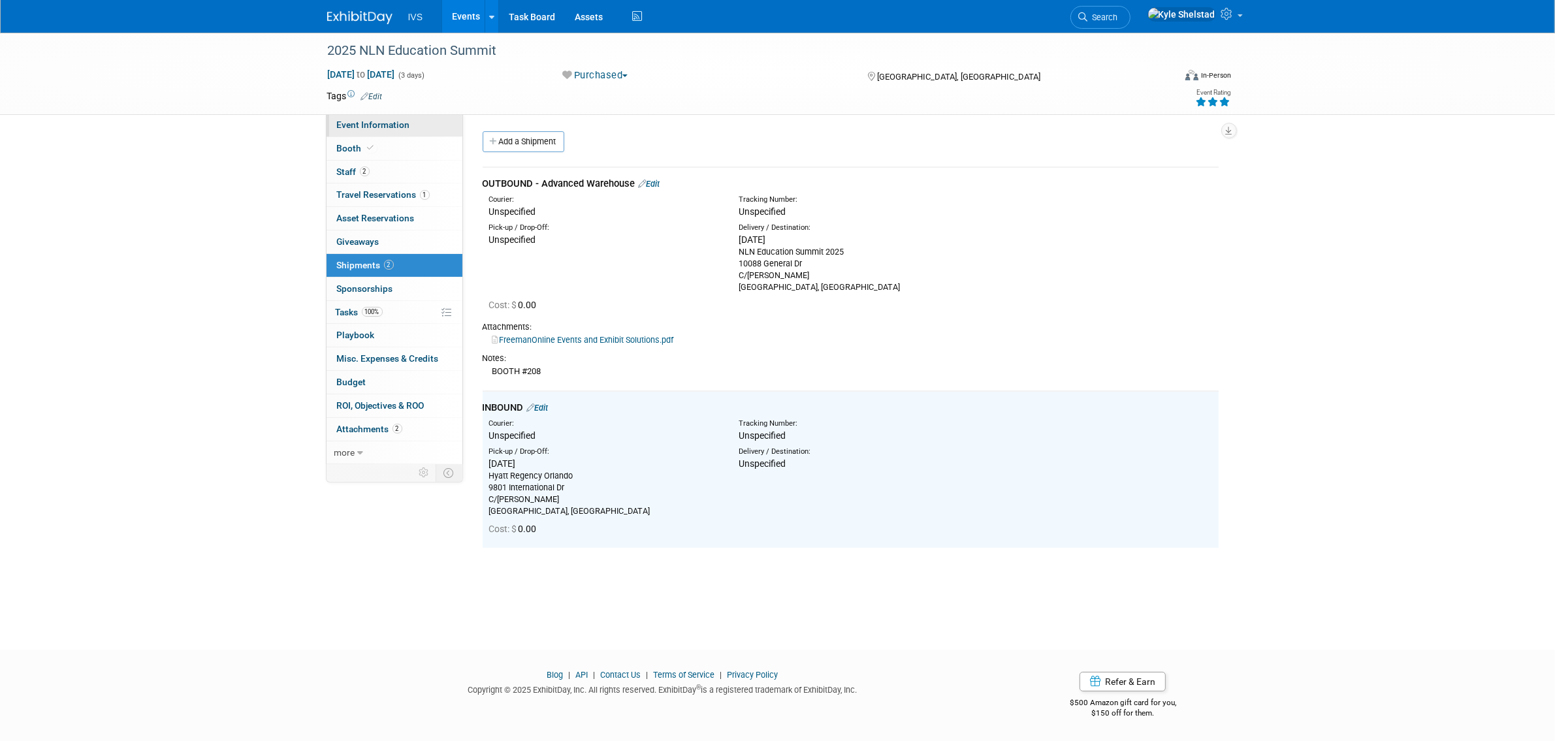
click at [390, 124] on span "Event Information" at bounding box center [373, 125] width 73 height 10
select select "National"
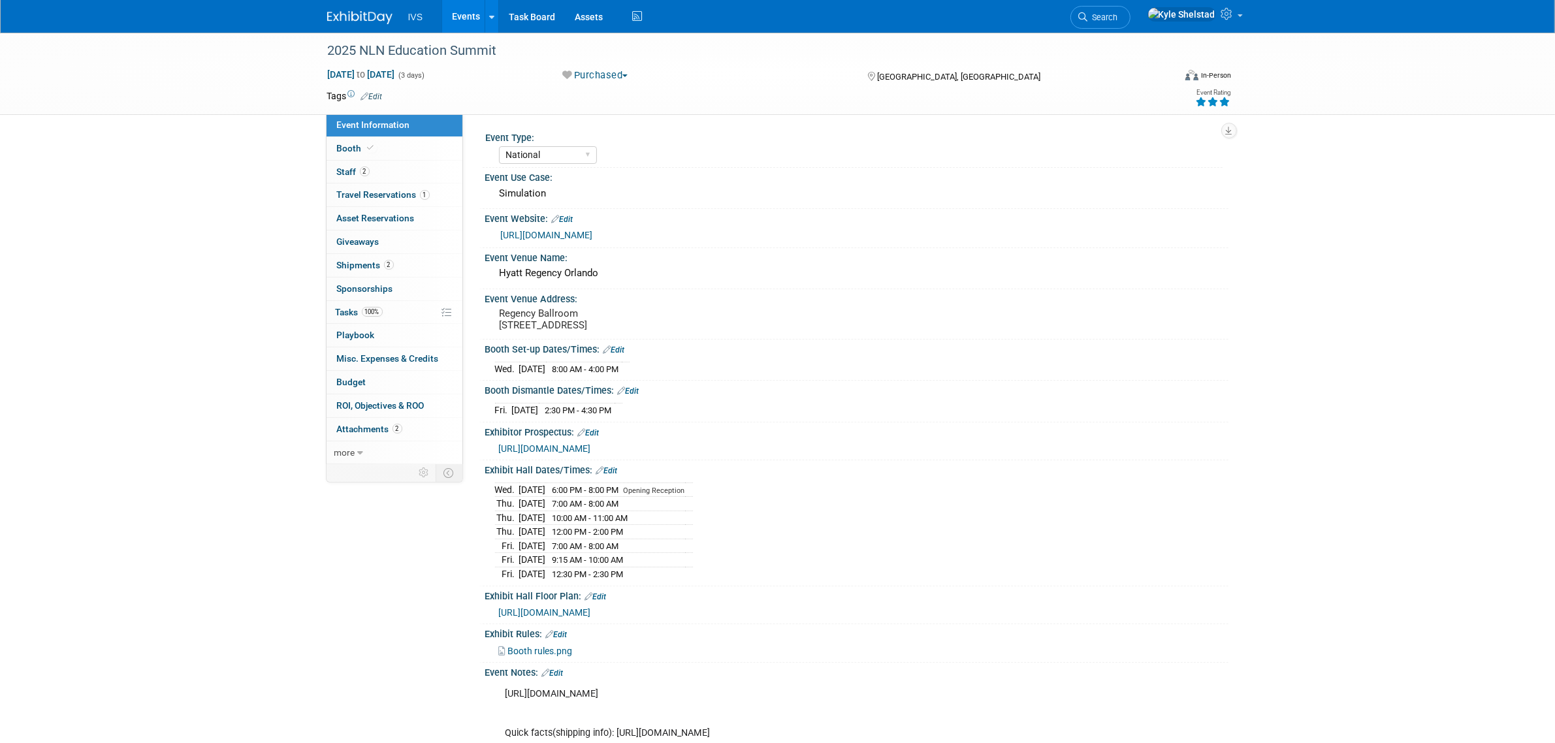
drag, startPoint x: 524, startPoint y: 591, endPoint x: 694, endPoint y: 605, distance: 170.4
click at [694, 605] on div "Event Type: National Regional Sponsorship Event Use Case:" at bounding box center [851, 499] width 736 height 743
click at [685, 581] on td "12:30 PM - 2:30 PM" at bounding box center [615, 574] width 139 height 14
click at [415, 273] on link "2 Shipments 2" at bounding box center [395, 265] width 136 height 23
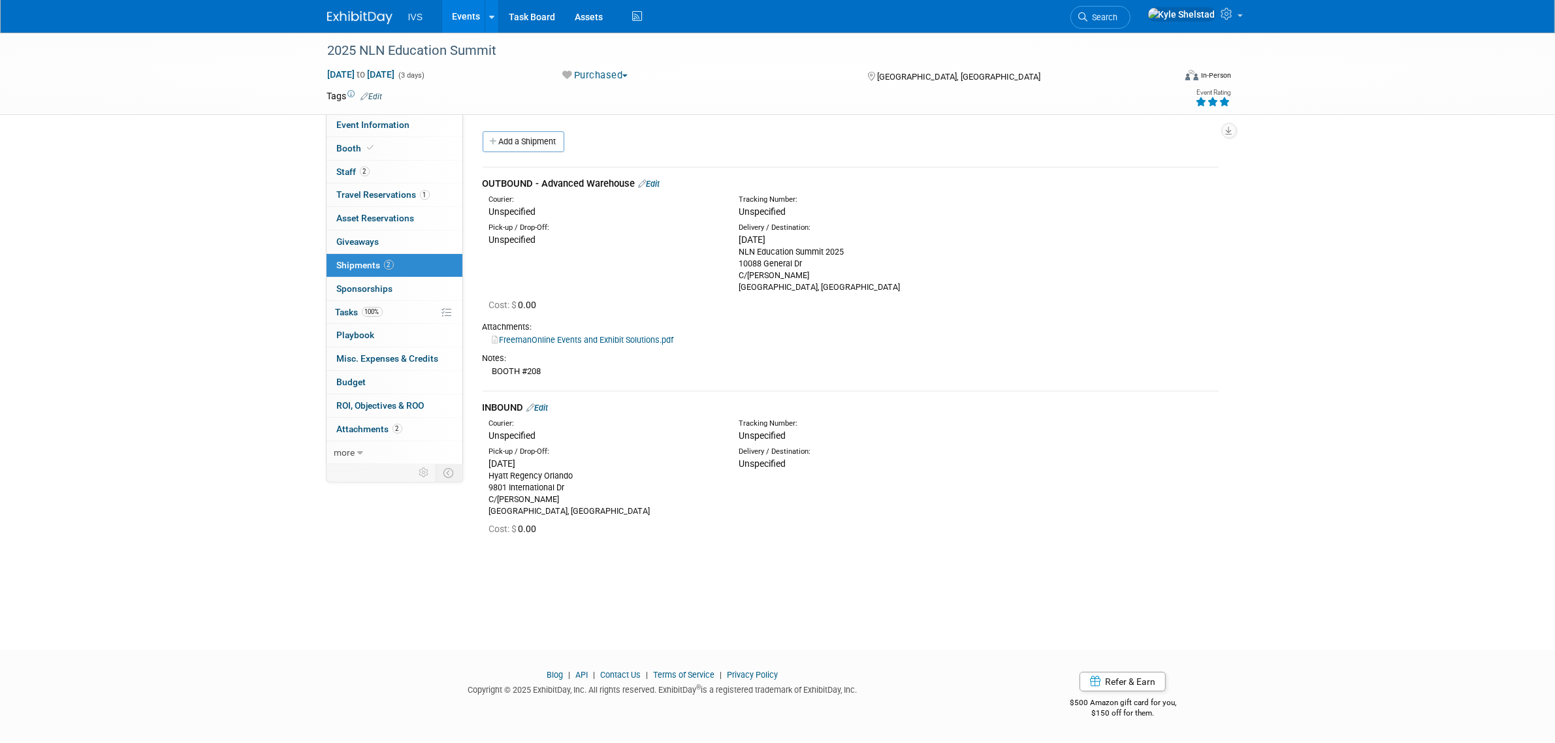
click at [660, 185] on link "Edit" at bounding box center [650, 184] width 22 height 10
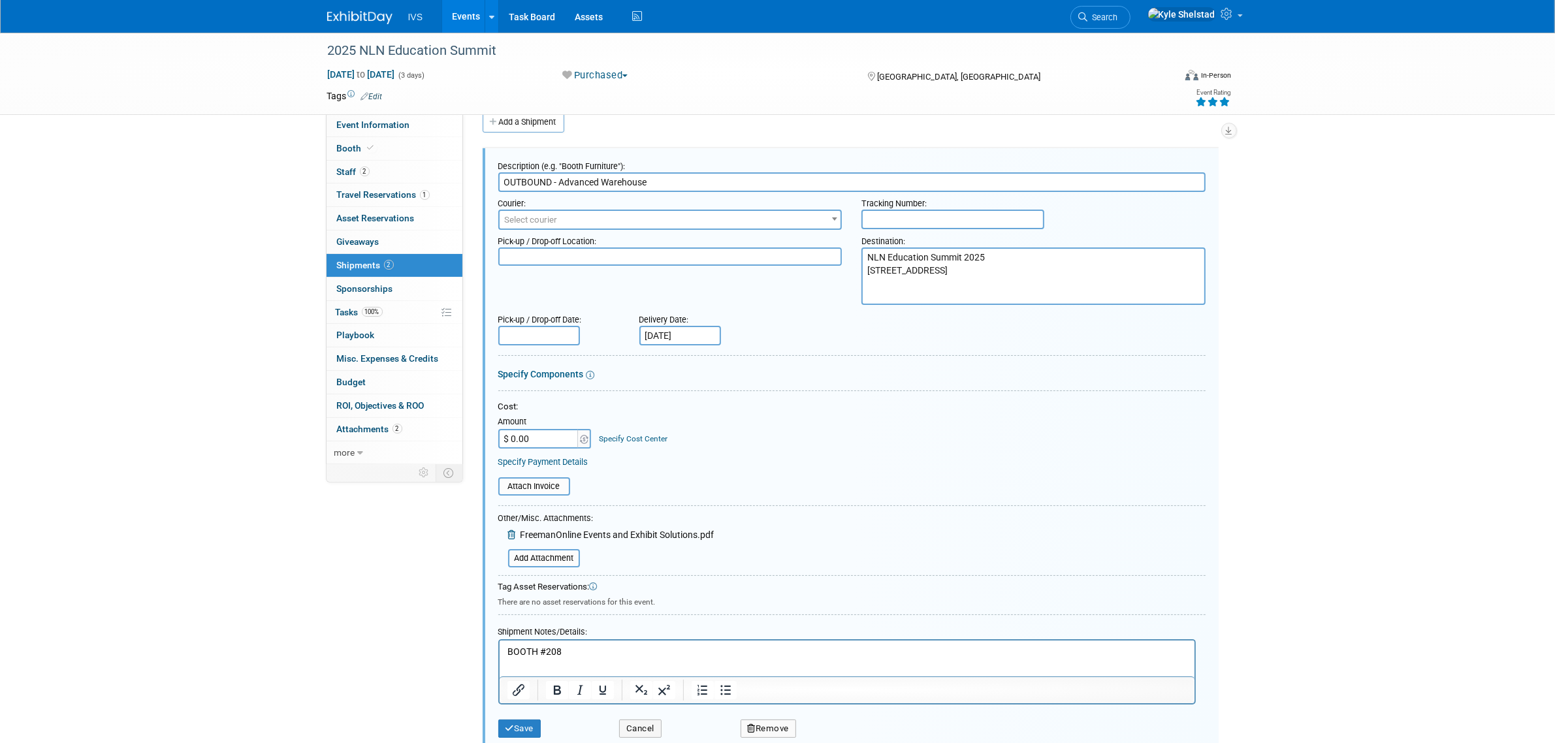
click at [626, 658] on p "BOOTH #208" at bounding box center [847, 651] width 680 height 13
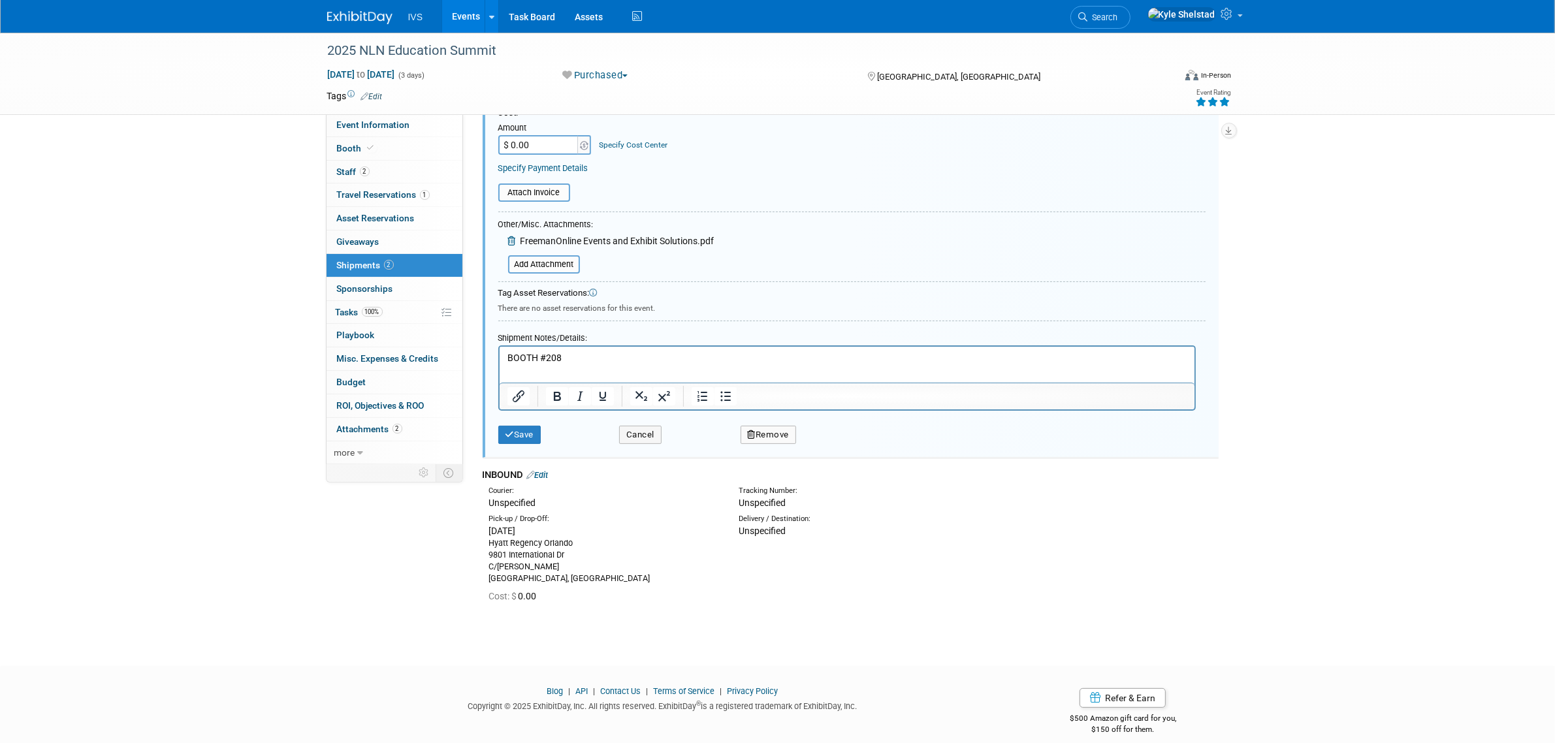
scroll to position [324, 0]
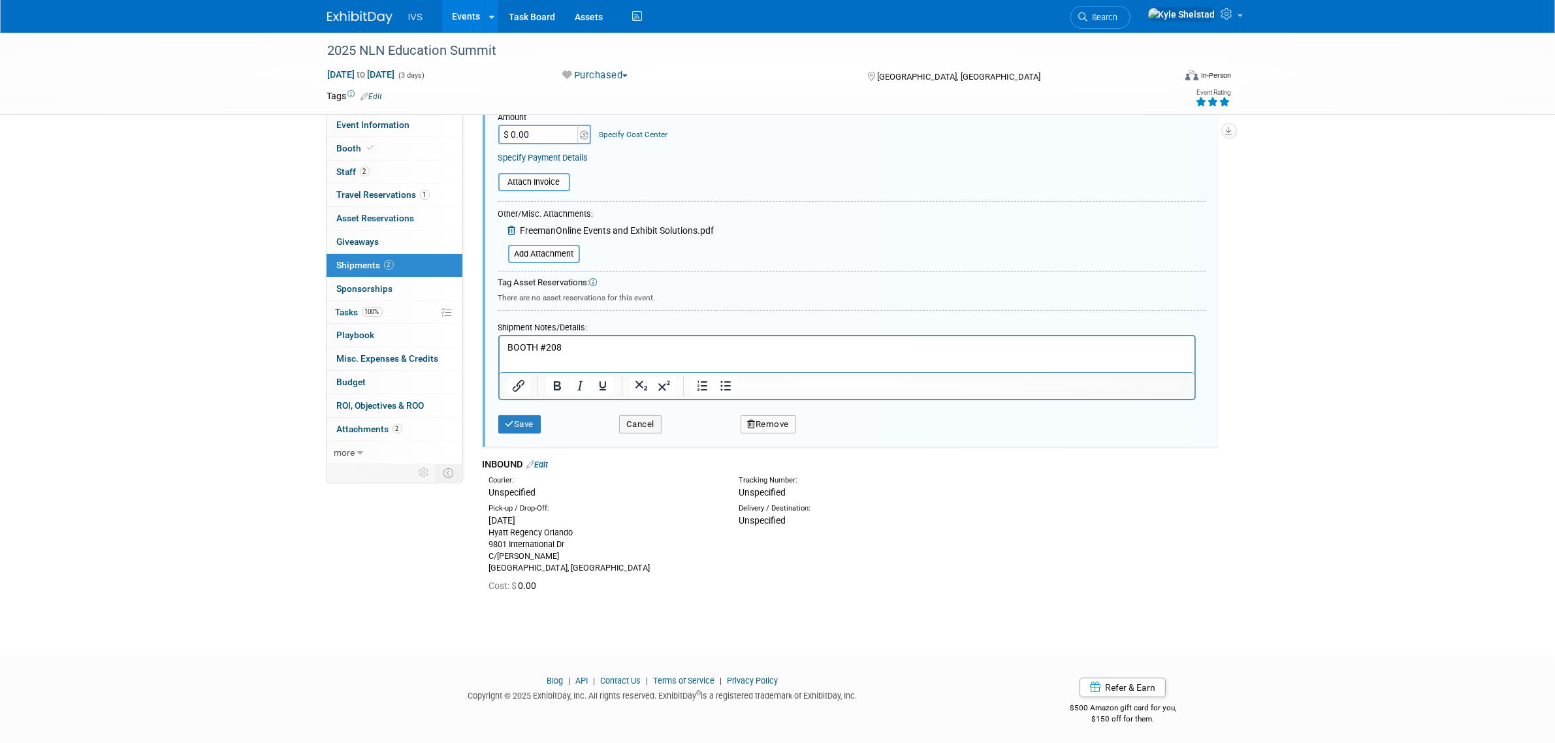
click at [549, 464] on link "Edit" at bounding box center [538, 465] width 22 height 10
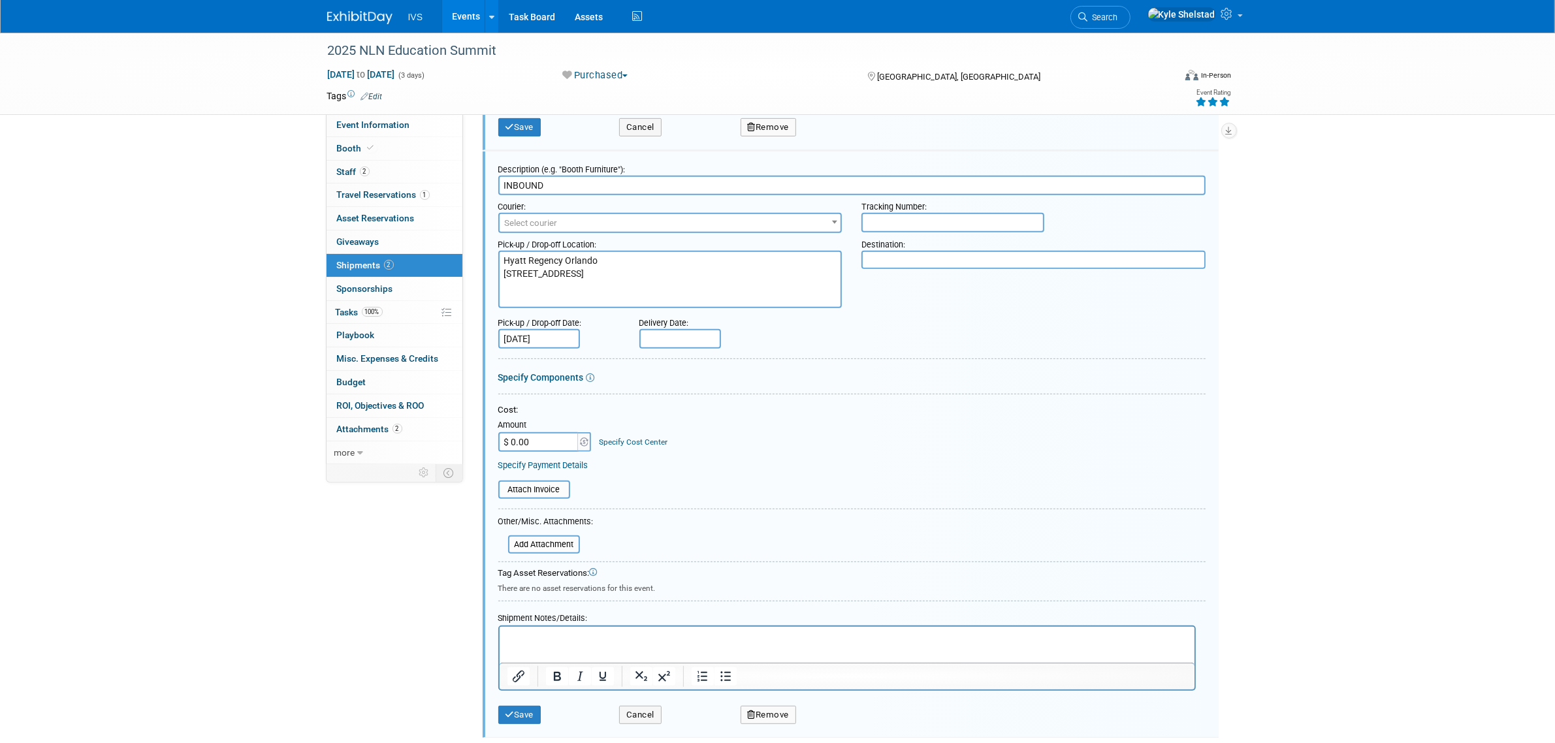
scroll to position [0, 0]
click at [592, 640] on p "Rich Text Area. Press ALT-0 for help." at bounding box center [847, 638] width 680 height 13
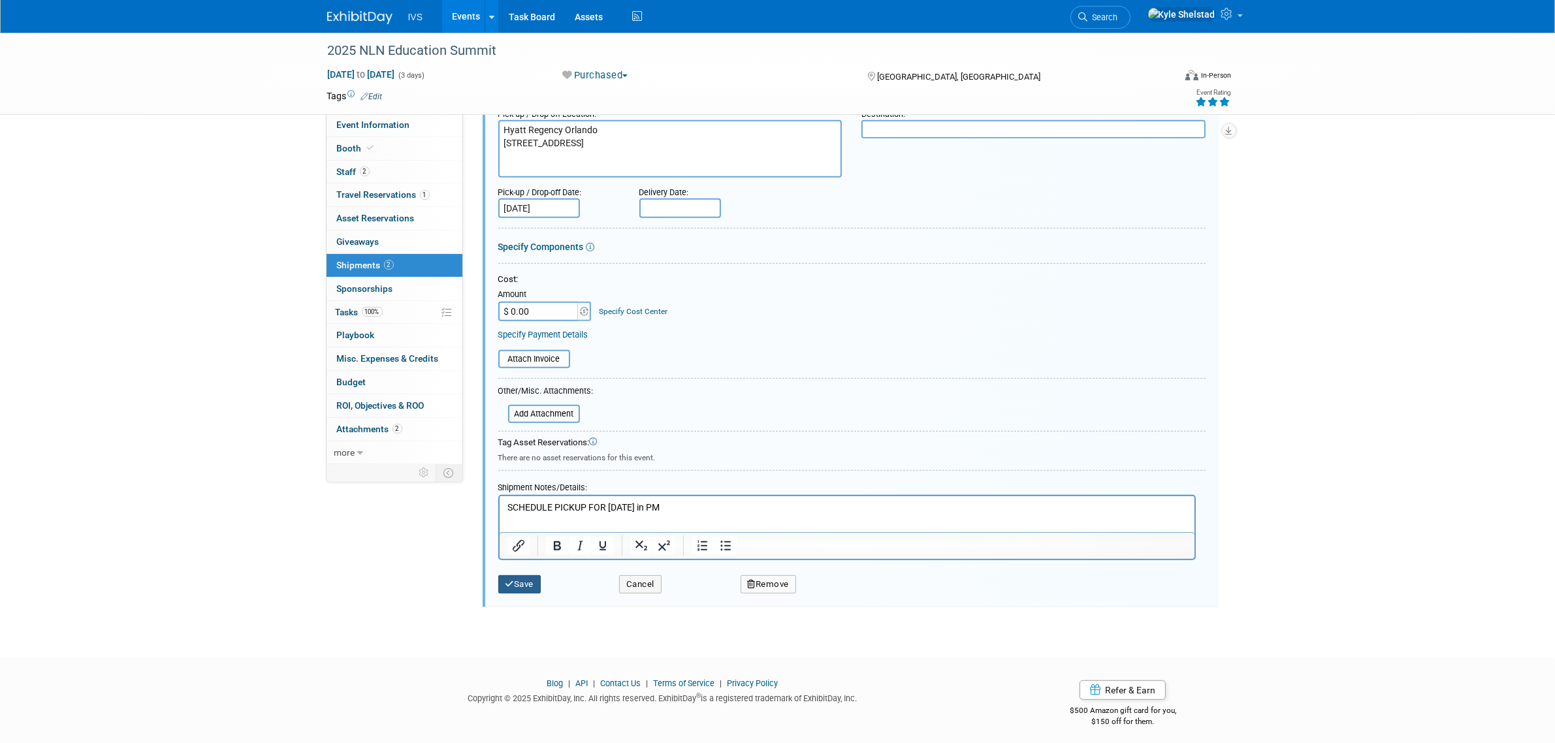
click at [522, 577] on button "Save" at bounding box center [519, 584] width 43 height 18
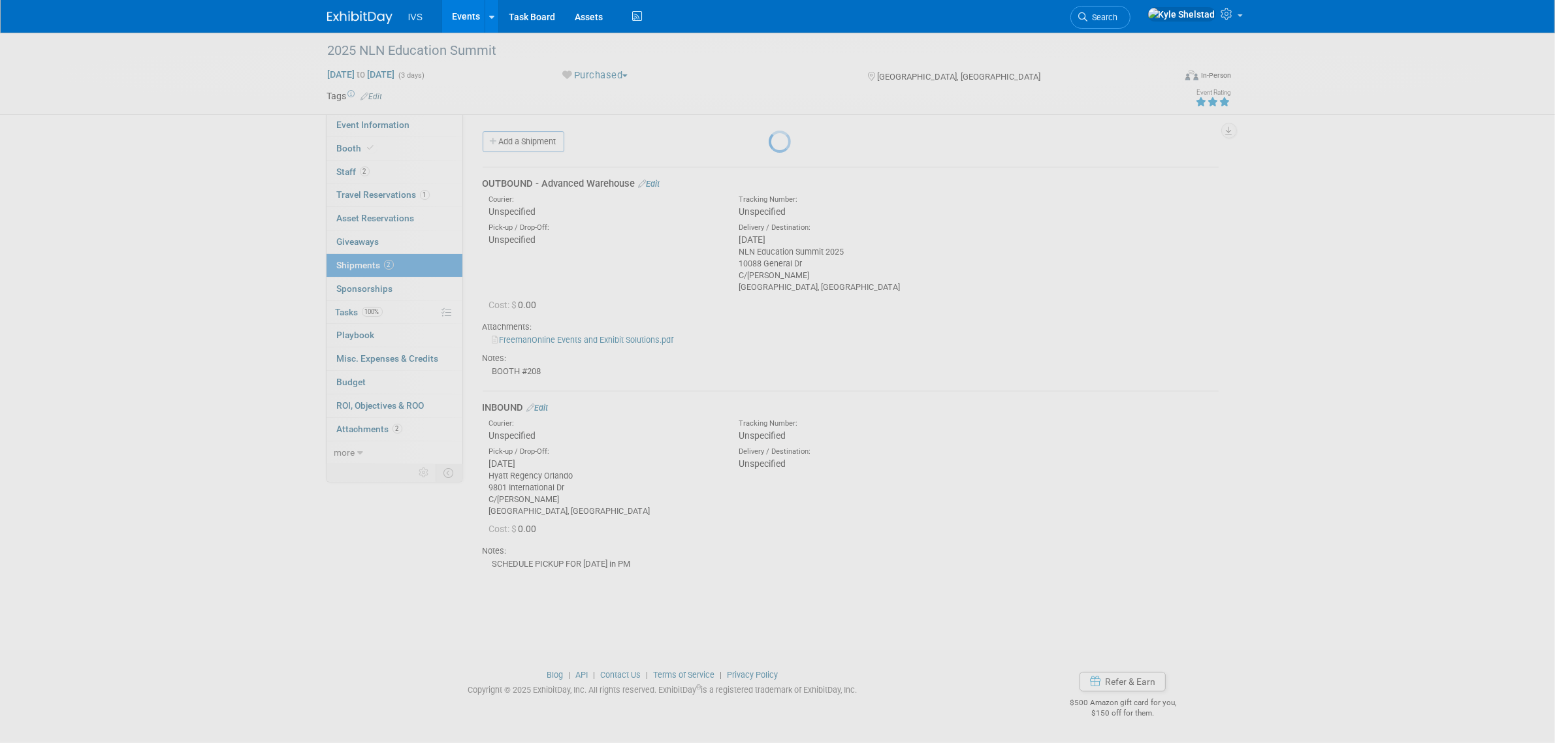
scroll to position [0, 0]
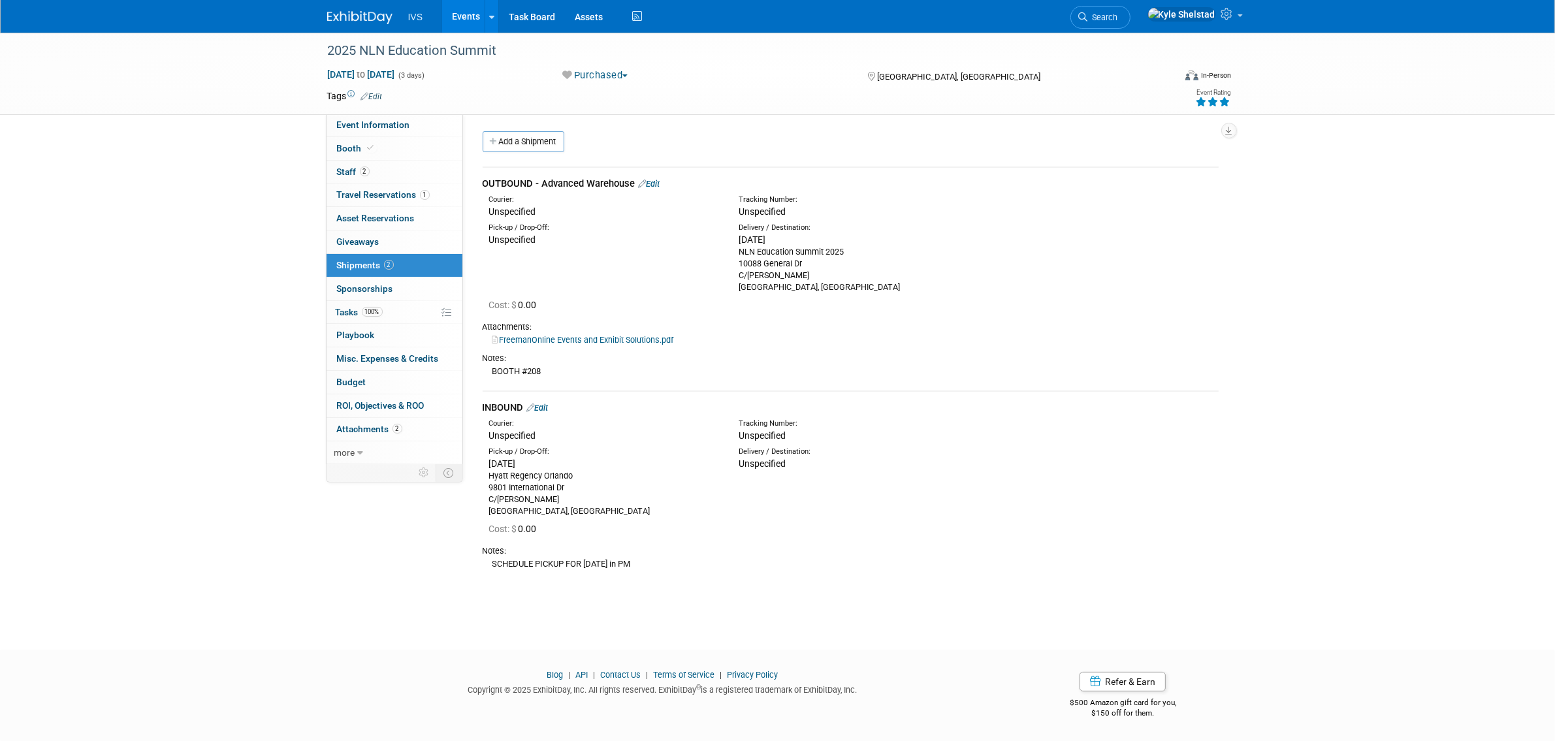
drag, startPoint x: 838, startPoint y: 291, endPoint x: 733, endPoint y: 253, distance: 111.5
click at [733, 253] on div "Delivery / Destination: Fri. Sep 5, 2025 NLN Education Summit 2025 10088 Genera…" at bounding box center [853, 258] width 249 height 71
copy div "NLN Education Summit 2025 10088 General Dr C/O Freeman Orlando, FL 32824, USA"
drag, startPoint x: 263, startPoint y: 288, endPoint x: 296, endPoint y: 296, distance: 34.2
click at [263, 288] on div "2025 NLN Education Summit Sep 17, 2025 to Sep 19, 2025 (3 days) Sep 17, 2025 to…" at bounding box center [777, 330] width 1555 height 594
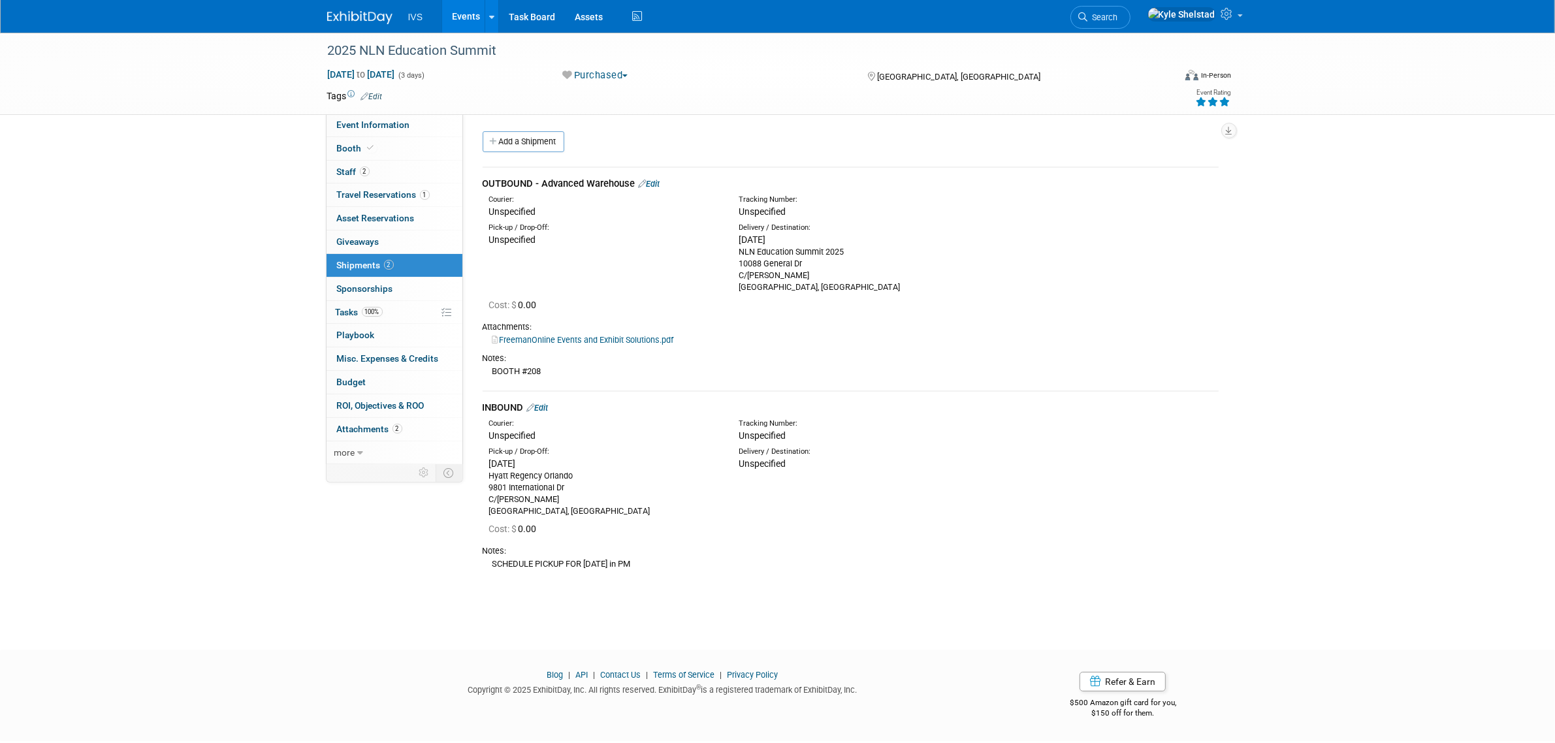
drag, startPoint x: 583, startPoint y: 511, endPoint x: 474, endPoint y: 475, distance: 114.8
click at [474, 475] on div "Pick-up / Drop-Off: Fri. Sep 19, 2025 Hyatt Regency Orlando 9801 International …" at bounding box center [851, 480] width 756 height 74
copy div "Hyatt Regency Orlando 9801 International Dr C/O Freeman Orlando, FL 32819, USA"
drag, startPoint x: 680, startPoint y: 565, endPoint x: 487, endPoint y: 570, distance: 194.0
click at [487, 570] on div "Notes: SCHEDULE PICKUP FOR SEPTEMBER 19 in PM" at bounding box center [851, 557] width 736 height 36
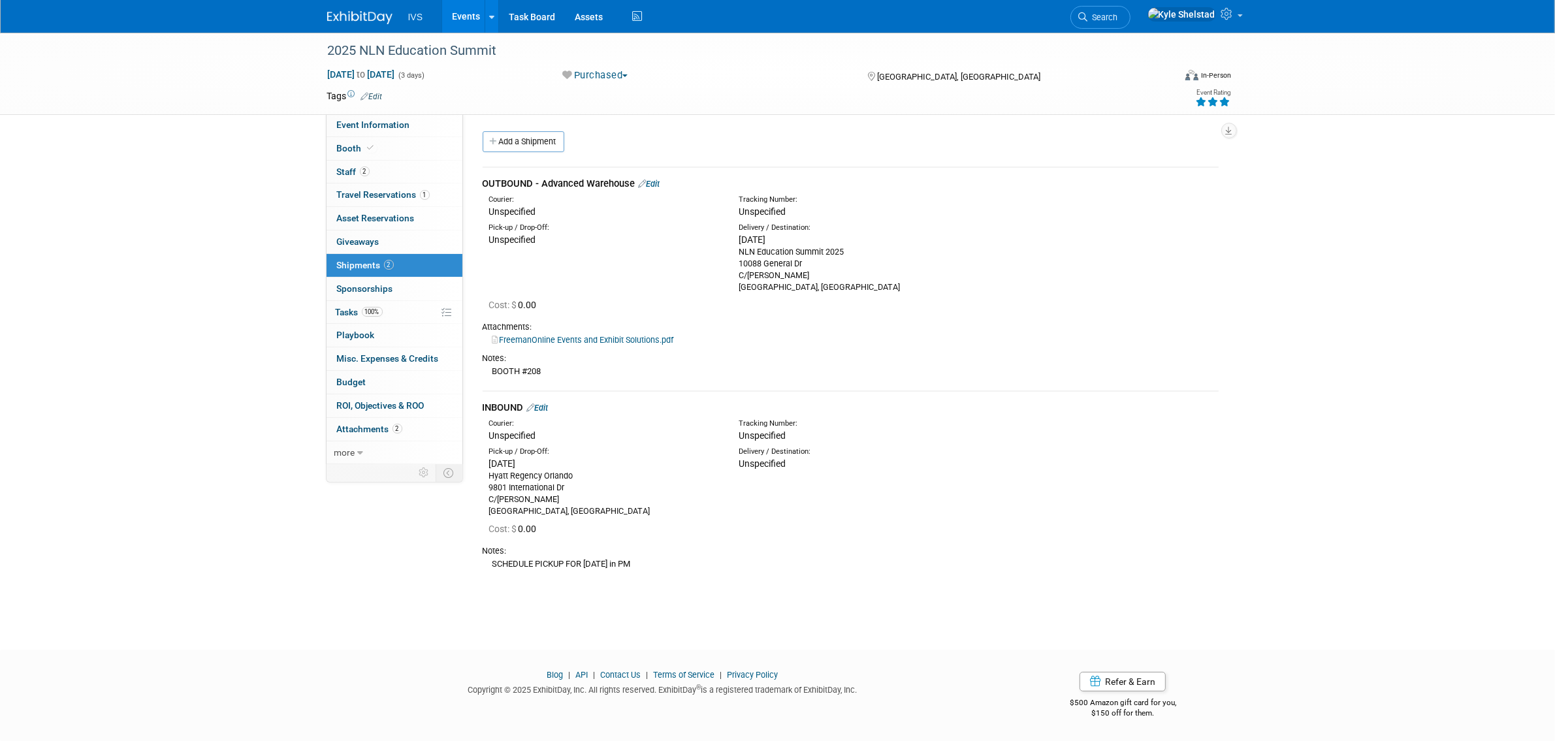
copy div "SCHEDULE PICKUP FOR SEPTEMBER 19 in PM"
click at [585, 342] on link "FreemanOnline Events and Exhibit Solutions.pdf" at bounding box center [583, 340] width 182 height 10
click at [399, 149] on link "Booth" at bounding box center [395, 148] width 136 height 23
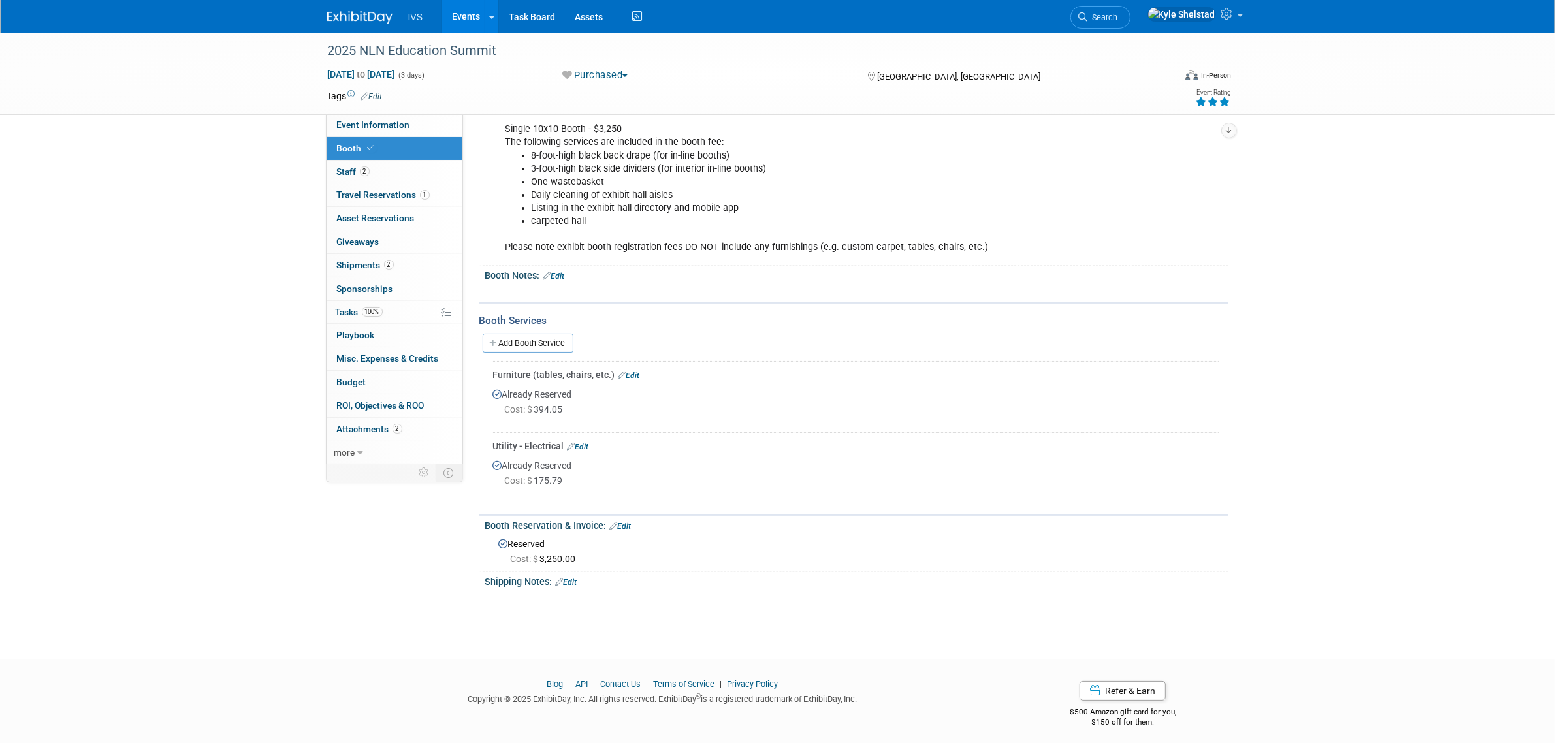
scroll to position [116, 0]
